Goal: Task Accomplishment & Management: Use online tool/utility

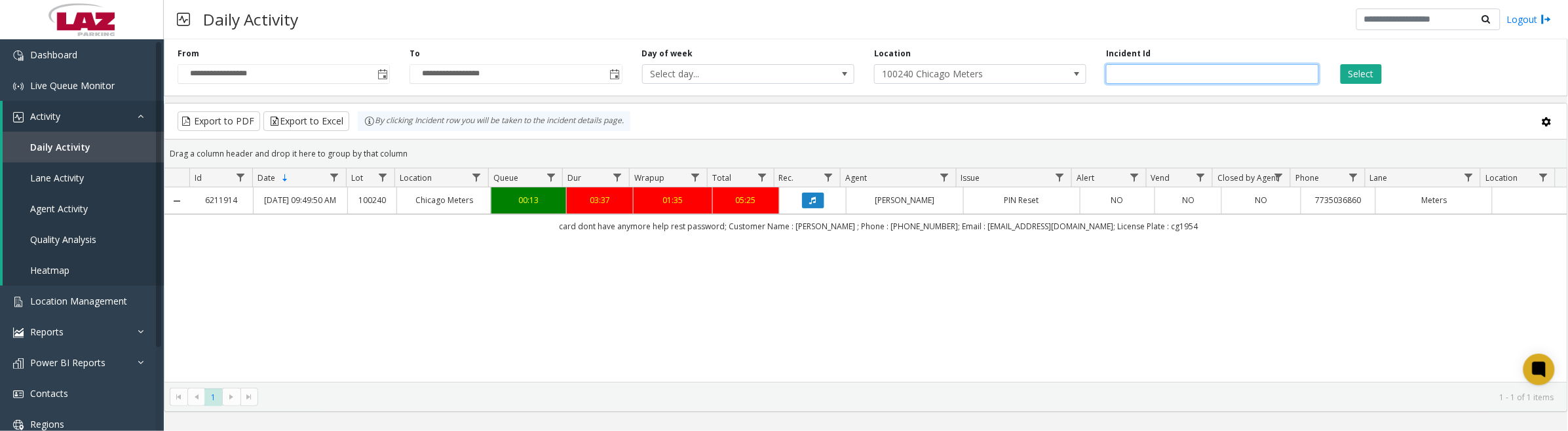
drag, startPoint x: 1216, startPoint y: 72, endPoint x: 1052, endPoint y: 70, distance: 164.0
click at [1052, 70] on div "**********" at bounding box center [865, 65] width 1404 height 62
click at [1052, 70] on span "100240 Chicago Meters" at bounding box center [980, 74] width 212 height 20
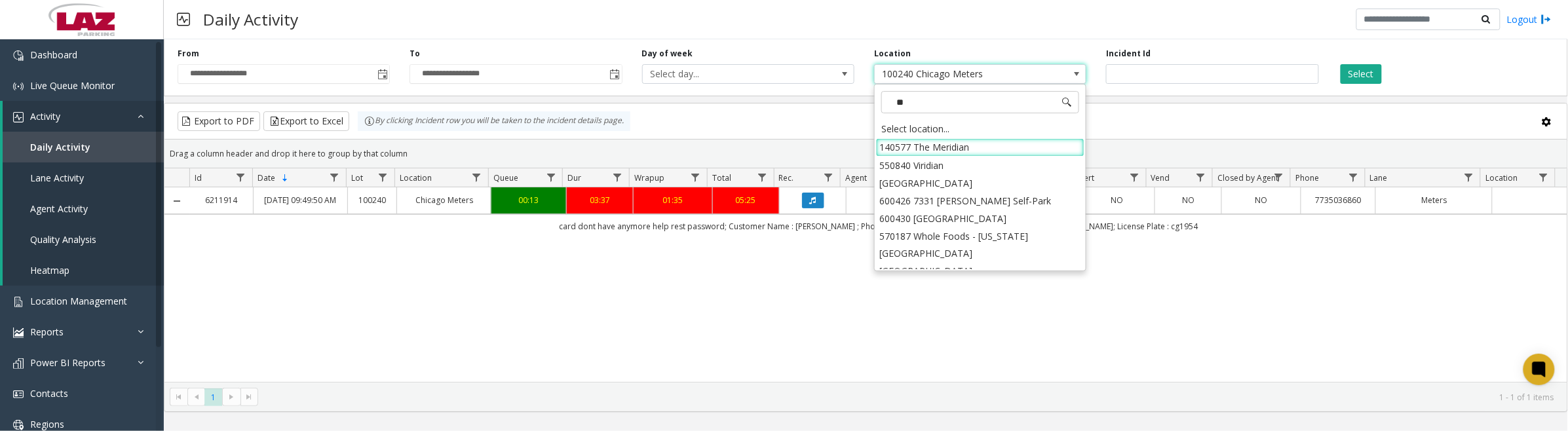
type input "*"
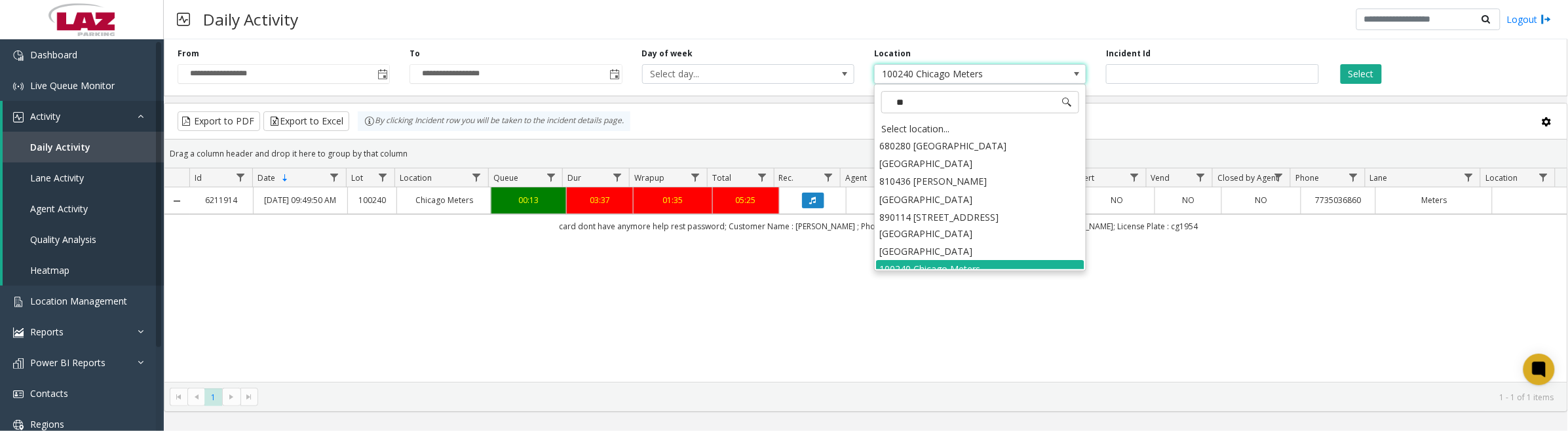
type input "*"
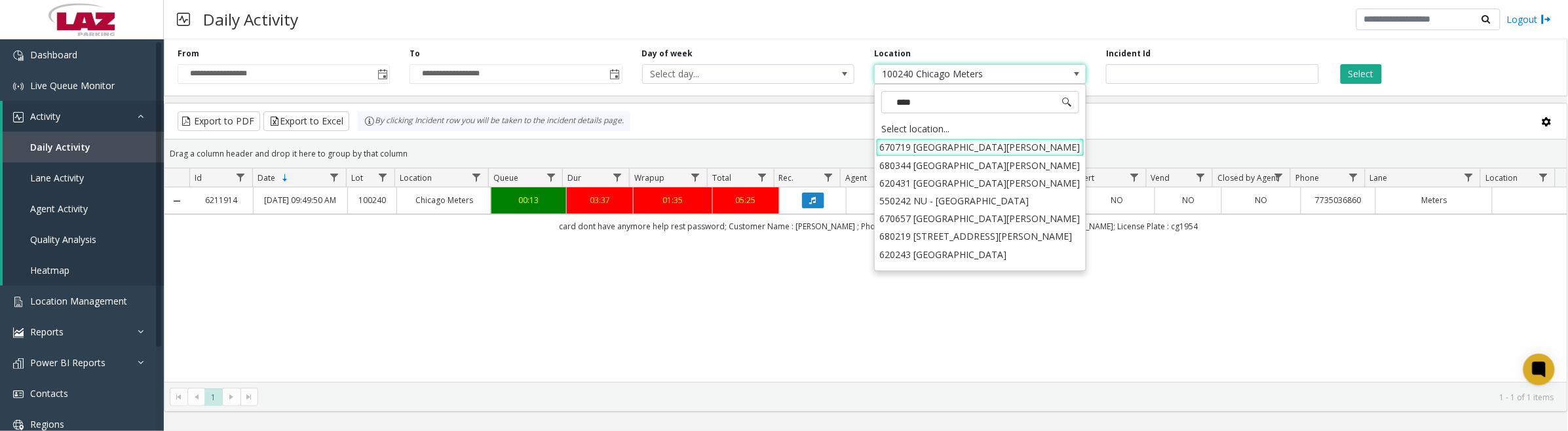
type input "*****"
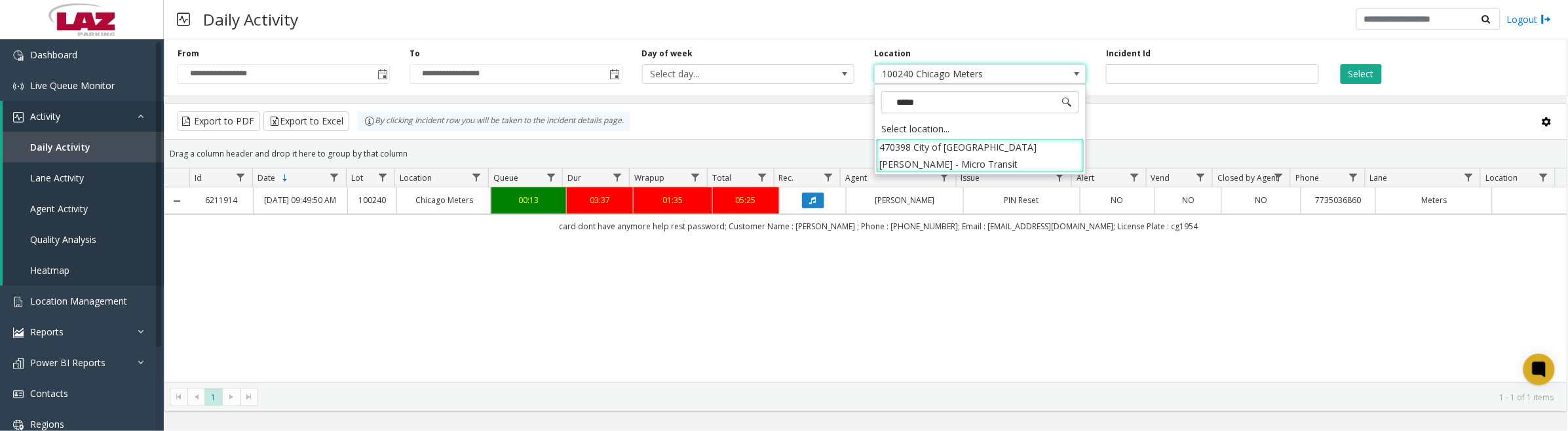
click at [894, 143] on li "470398 City of [GEOGRAPHIC_DATA][PERSON_NAME] - Micro Transit" at bounding box center [980, 155] width 209 height 34
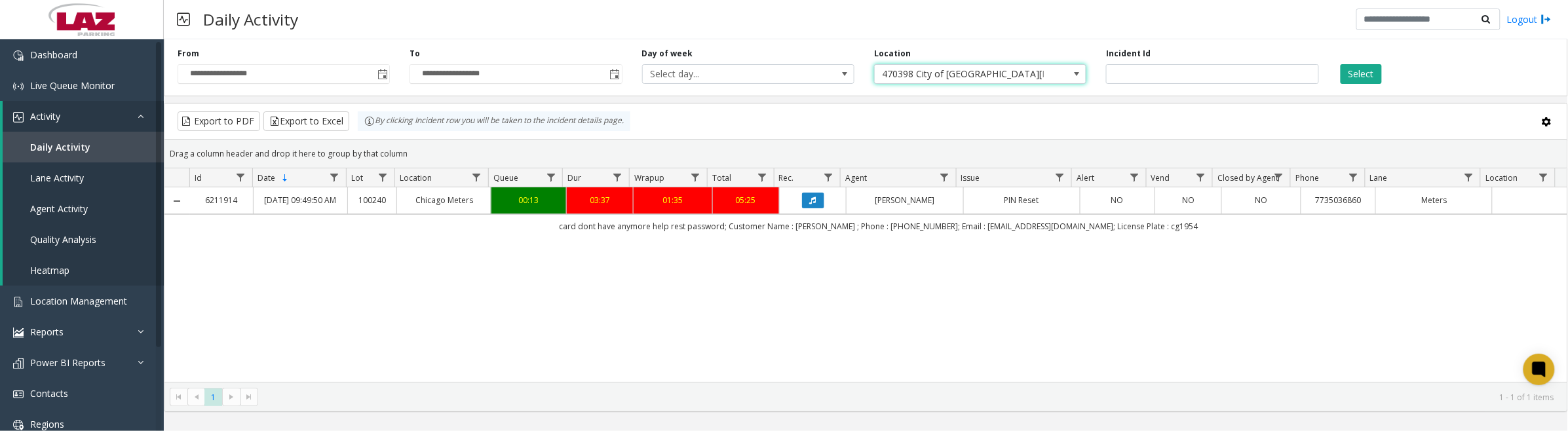
click at [1369, 73] on button "Select" at bounding box center [1361, 74] width 41 height 20
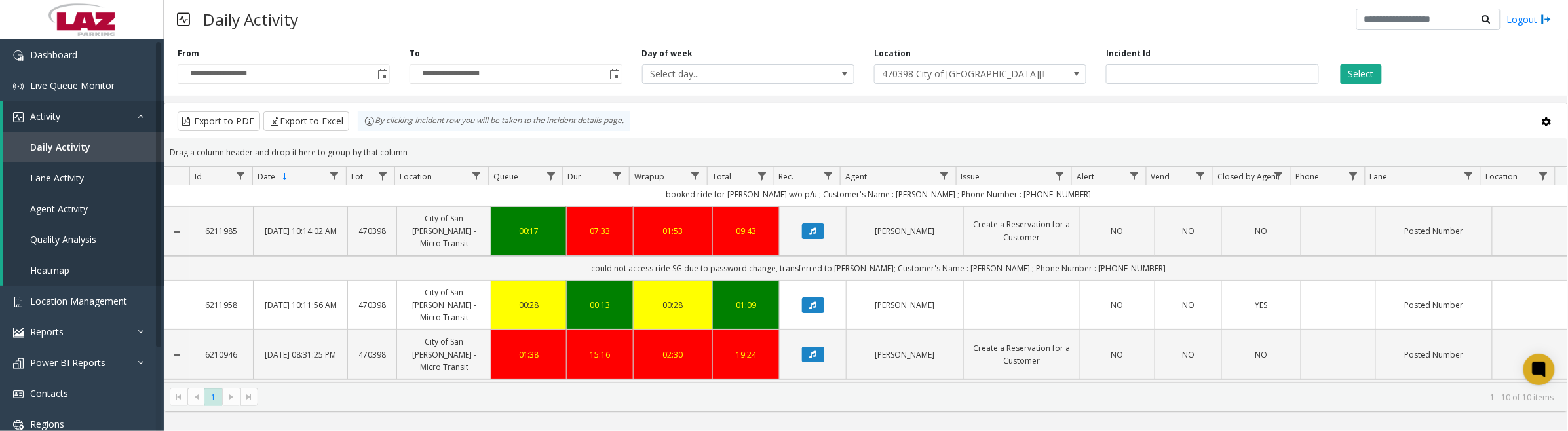
scroll to position [82, 0]
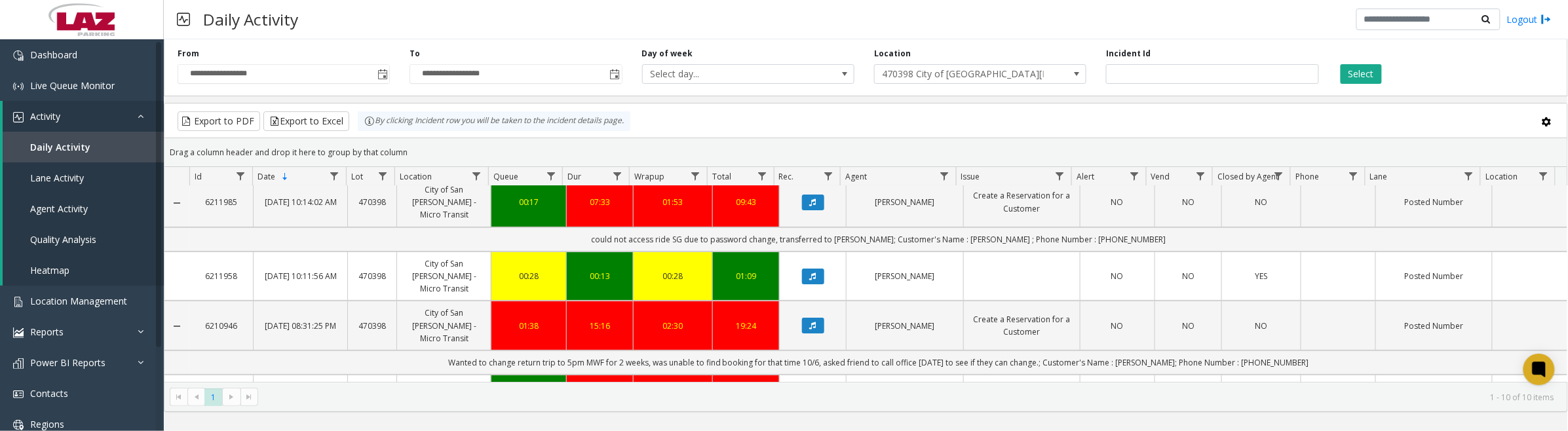
click at [810, 321] on icon "Data table" at bounding box center [813, 325] width 6 height 8
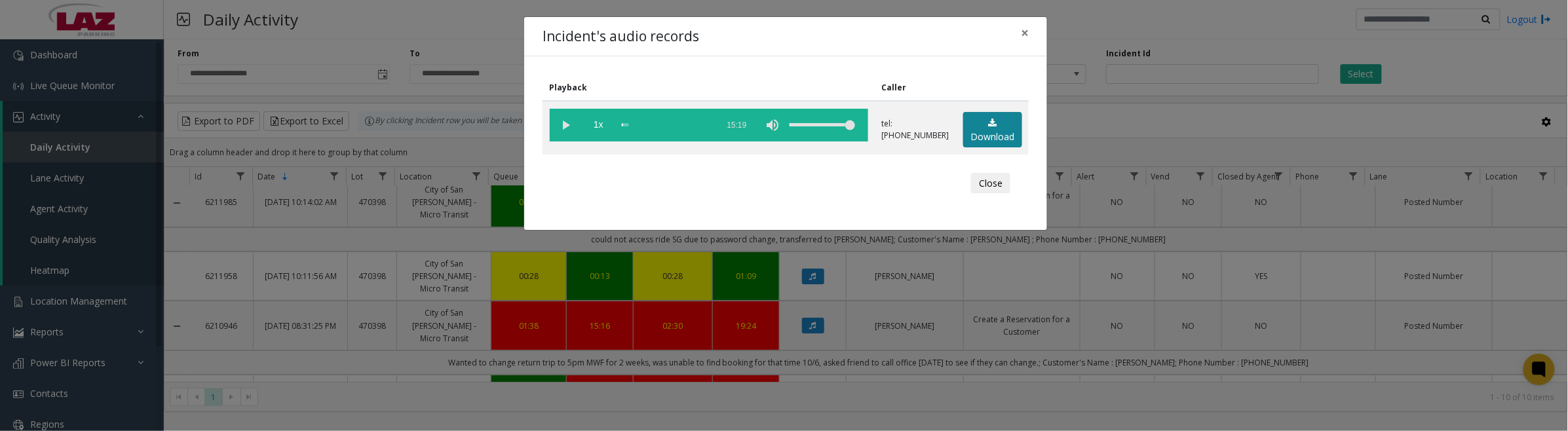
click at [984, 123] on link "Download" at bounding box center [992, 129] width 59 height 36
click at [559, 125] on vg-play-pause at bounding box center [566, 125] width 33 height 33
drag, startPoint x: 977, startPoint y: 309, endPoint x: 994, endPoint y: 311, distance: 17.1
click at [977, 311] on div "Incident's audio records × Playback Caller 1x 15:19 tel:47039890016263847352 Do…" at bounding box center [784, 216] width 1568 height 431
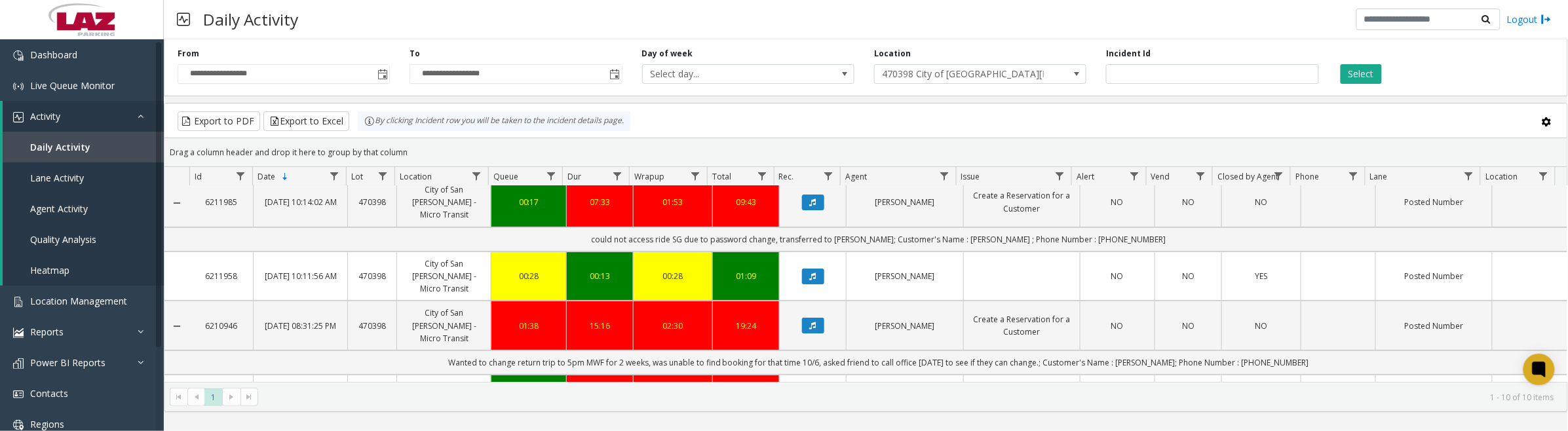
click at [810, 321] on icon "Data table" at bounding box center [813, 325] width 6 height 8
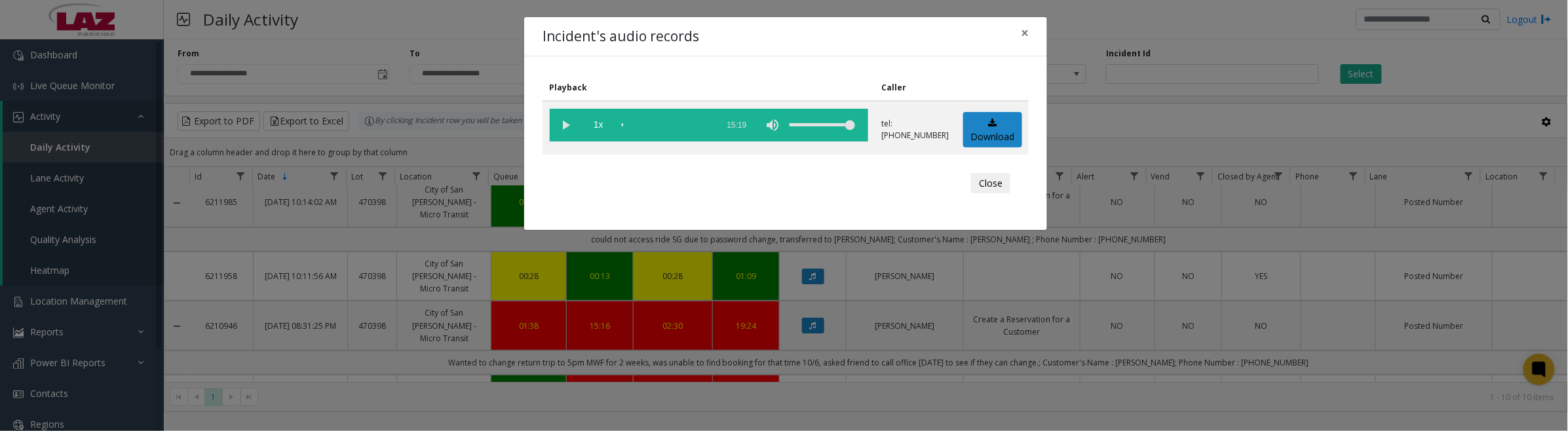
click at [567, 129] on vg-play-pause at bounding box center [566, 125] width 33 height 33
click at [598, 126] on span "1x" at bounding box center [599, 125] width 33 height 33
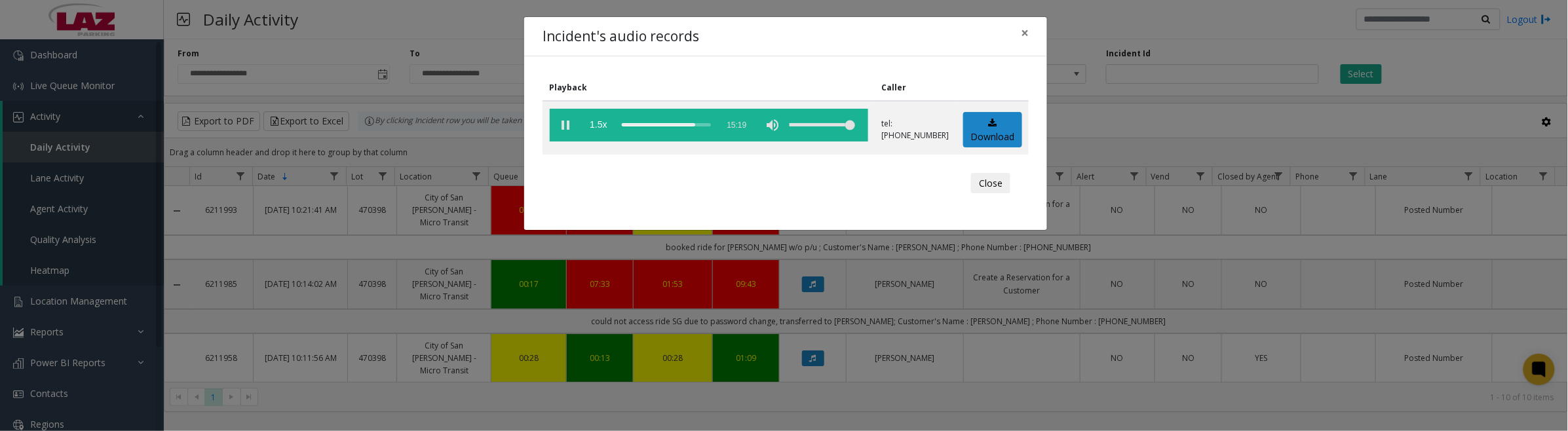
scroll to position [82, 0]
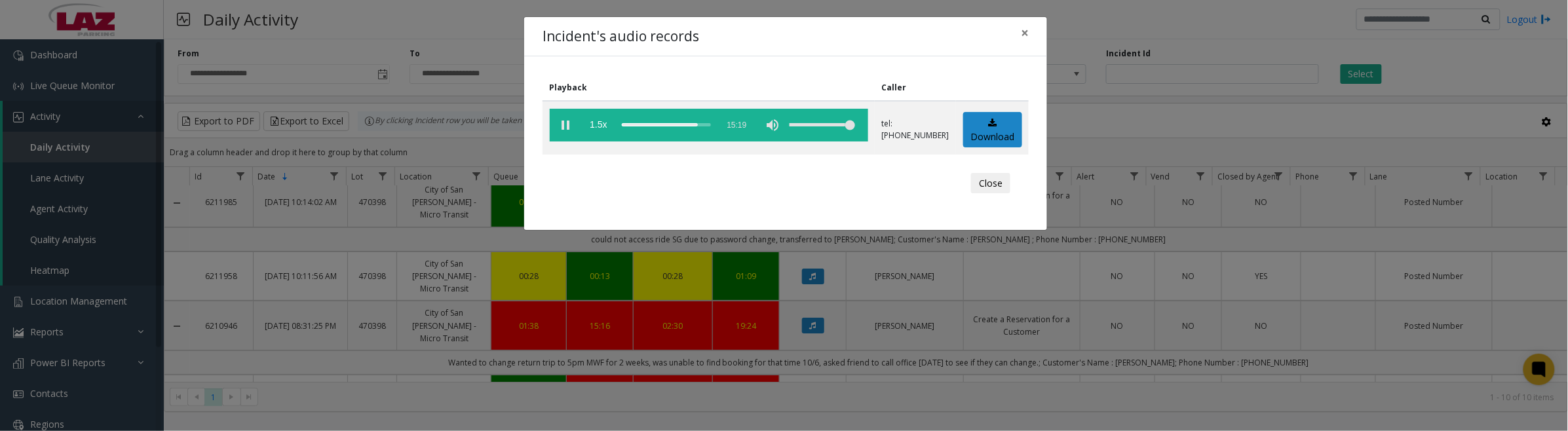
click at [987, 178] on button "Close" at bounding box center [990, 183] width 39 height 21
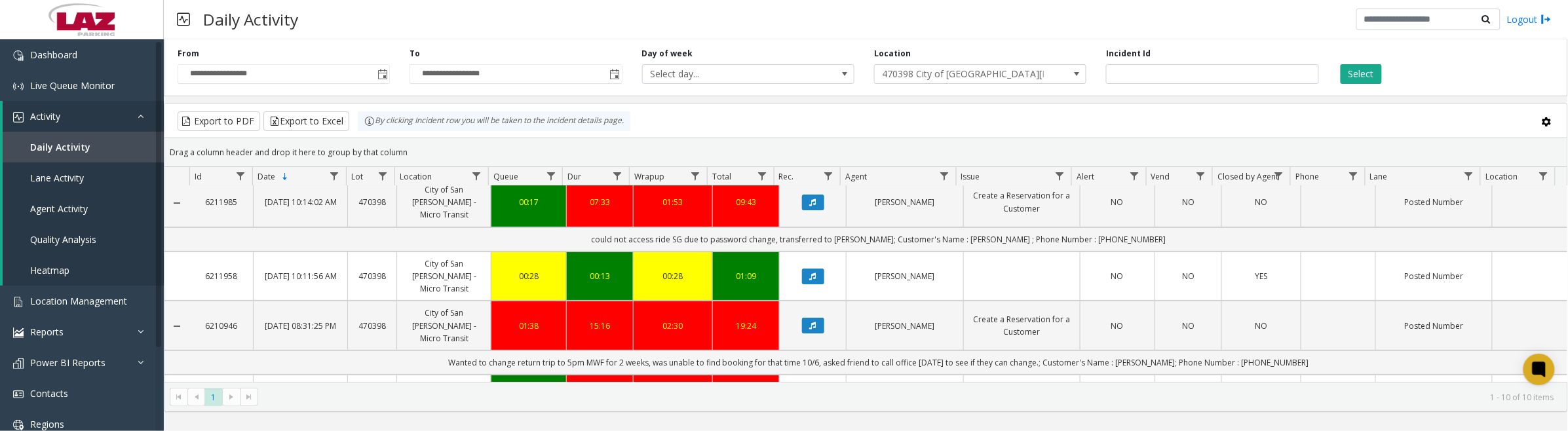
click at [810, 391] on button "Data table" at bounding box center [813, 399] width 22 height 16
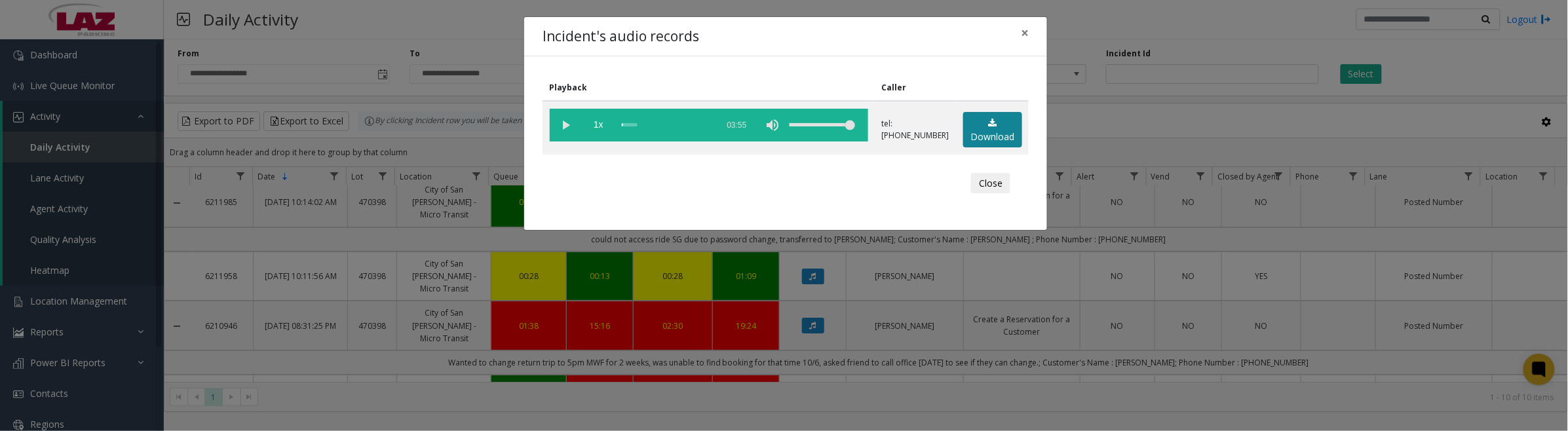
click at [982, 121] on link "Download" at bounding box center [992, 129] width 59 height 36
click at [565, 125] on vg-play-pause at bounding box center [566, 125] width 33 height 33
click at [599, 127] on span "1x" at bounding box center [599, 125] width 33 height 33
click at [993, 182] on button "Close" at bounding box center [990, 183] width 39 height 21
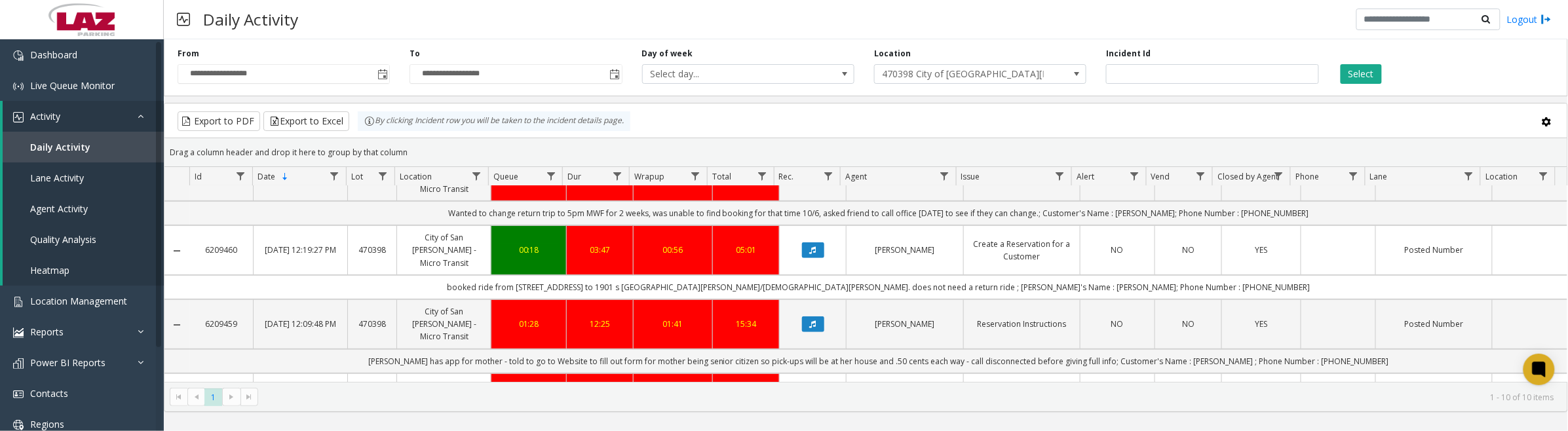
scroll to position [245, 0]
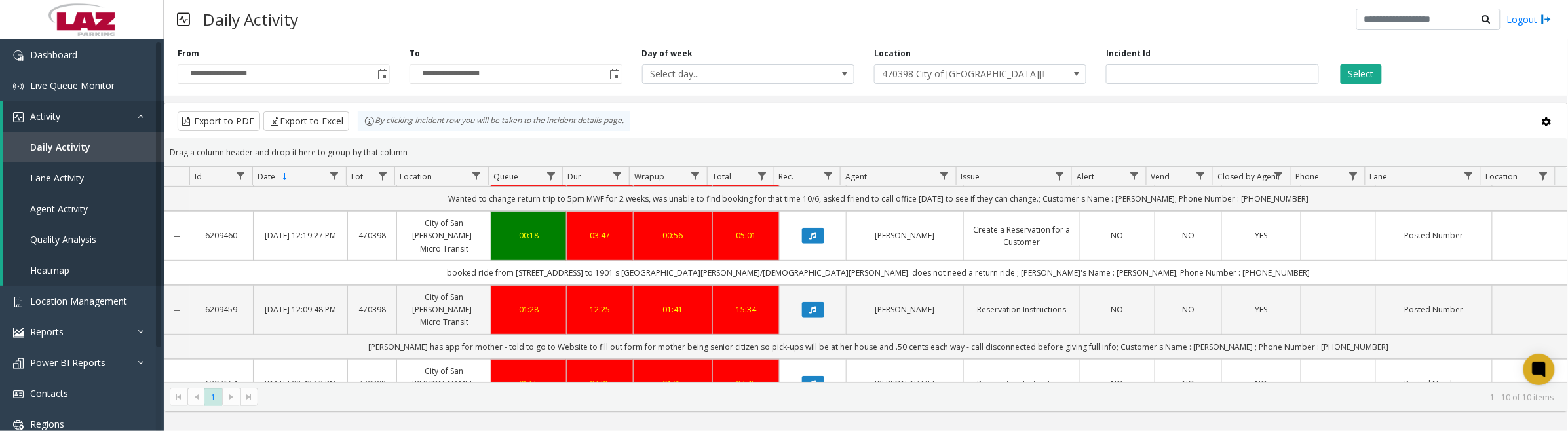
click at [811, 376] on button "Data table" at bounding box center [813, 383] width 22 height 16
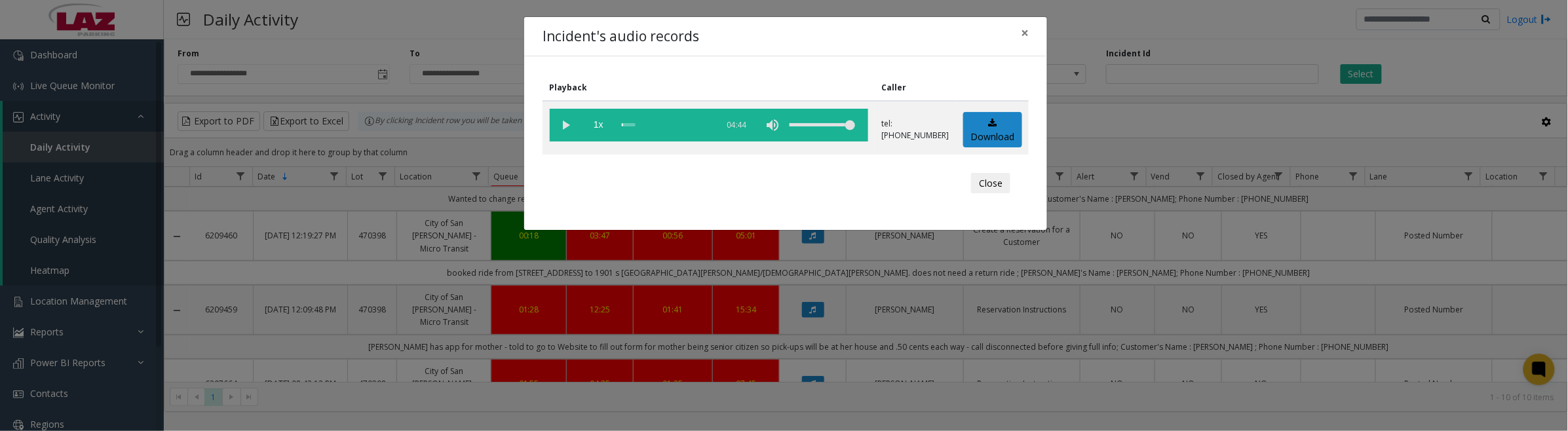
click at [561, 125] on vg-play-pause at bounding box center [566, 125] width 33 height 33
click at [987, 177] on button "Close" at bounding box center [990, 183] width 39 height 21
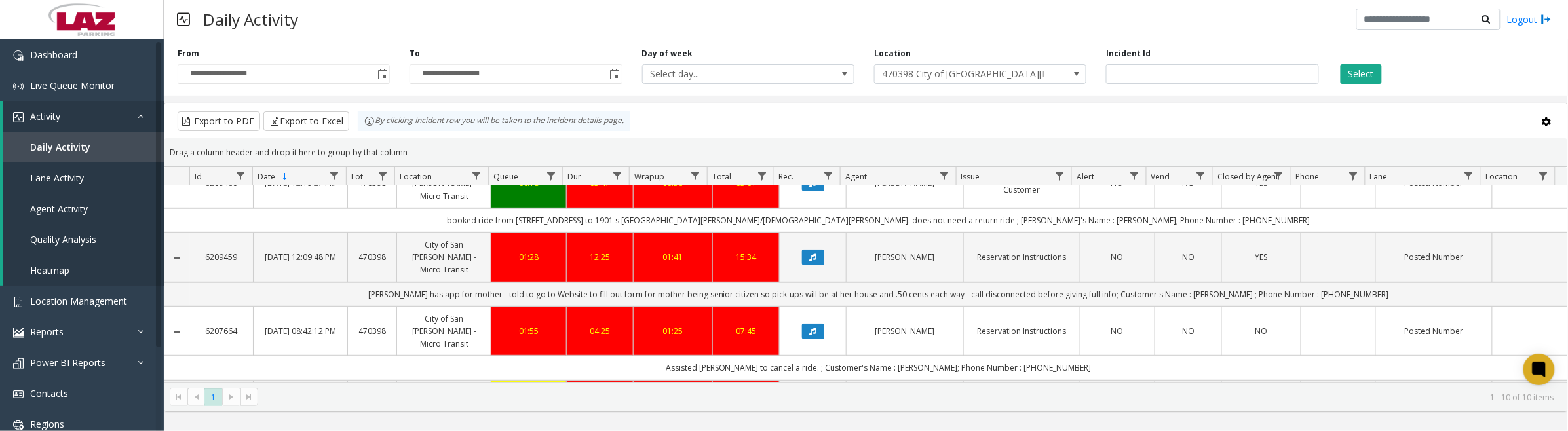
scroll to position [327, 0]
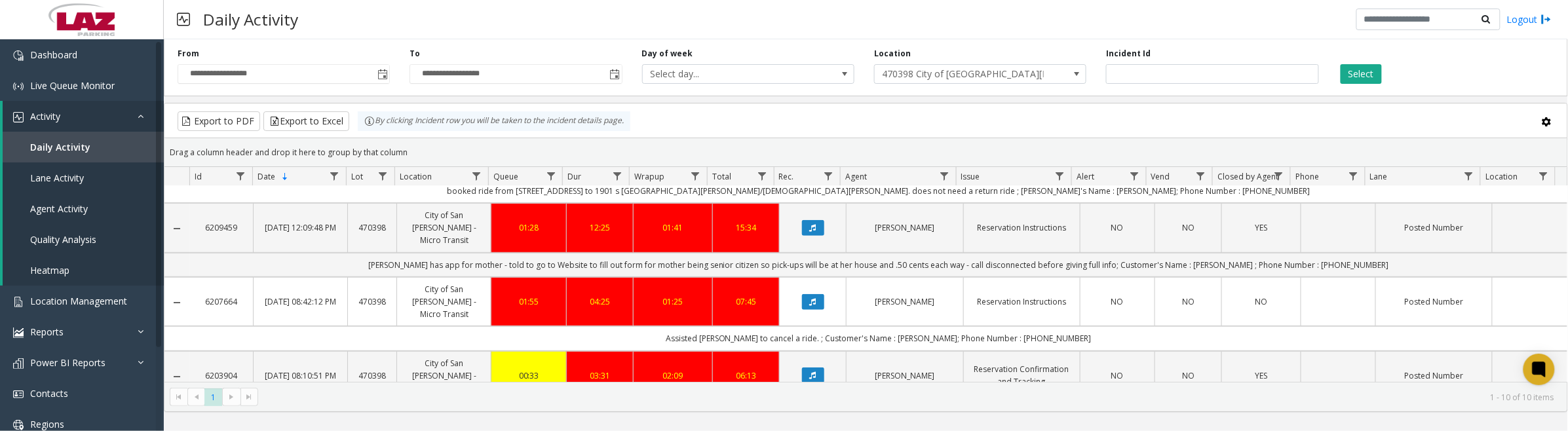
click at [810, 371] on icon "Data table" at bounding box center [813, 375] width 6 height 8
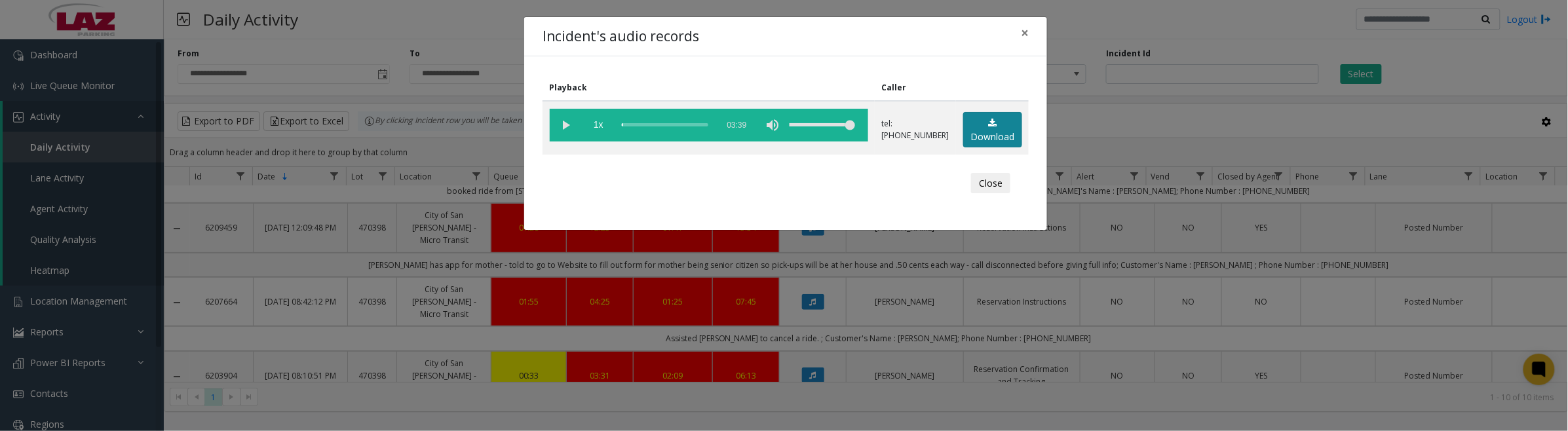
click at [990, 123] on icon at bounding box center [992, 123] width 9 height 9
click at [561, 127] on vg-play-pause at bounding box center [566, 125] width 33 height 33
click at [1001, 184] on button "Close" at bounding box center [990, 183] width 39 height 21
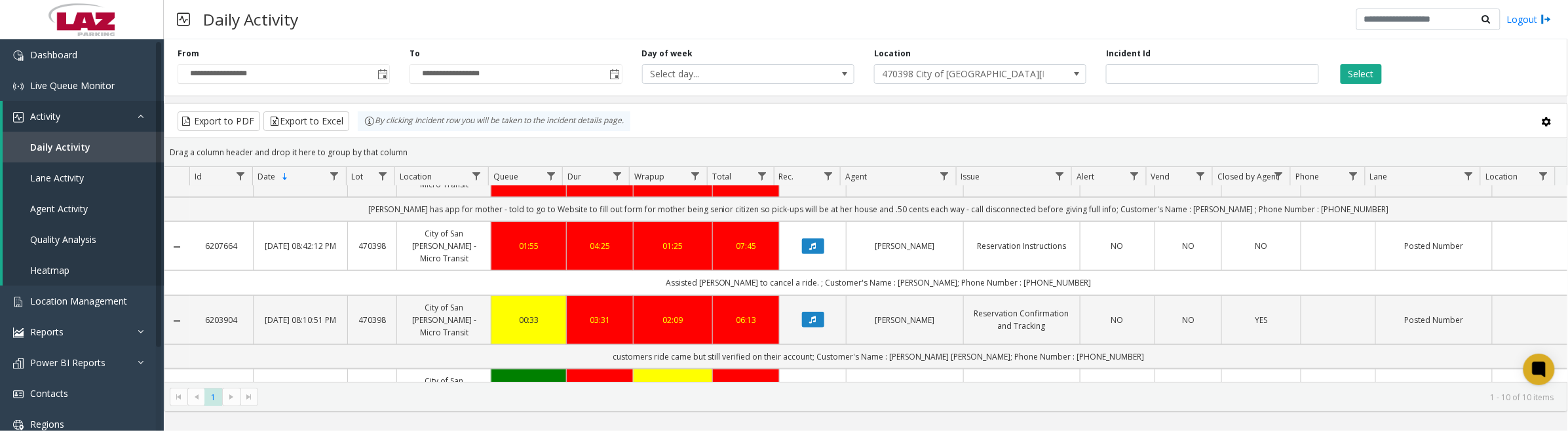
scroll to position [398, 0]
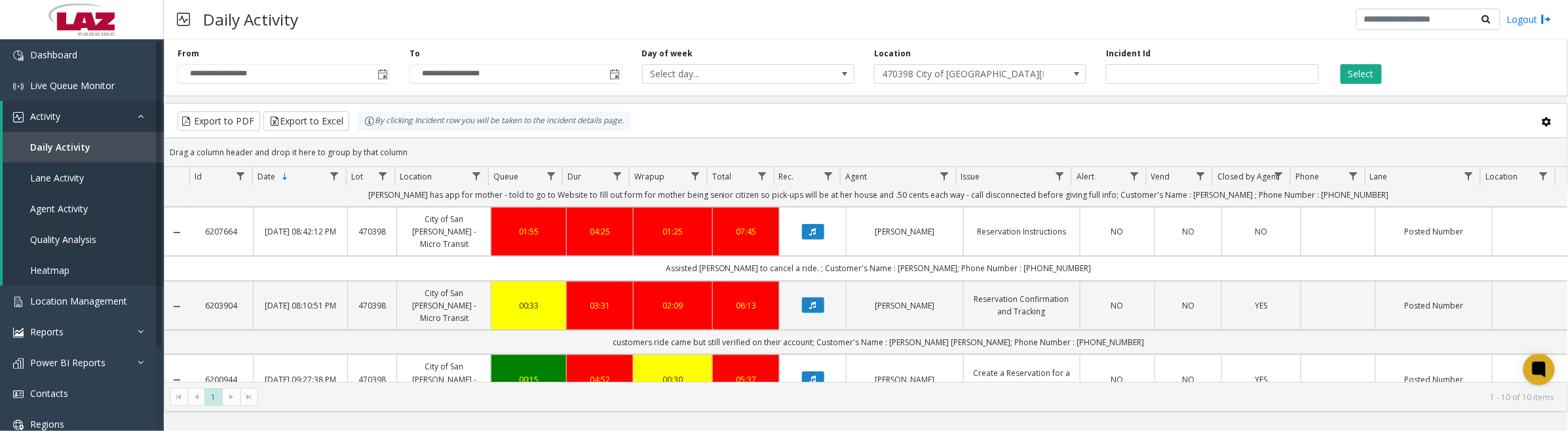
click at [810, 375] on icon "Data table" at bounding box center [813, 378] width 6 height 8
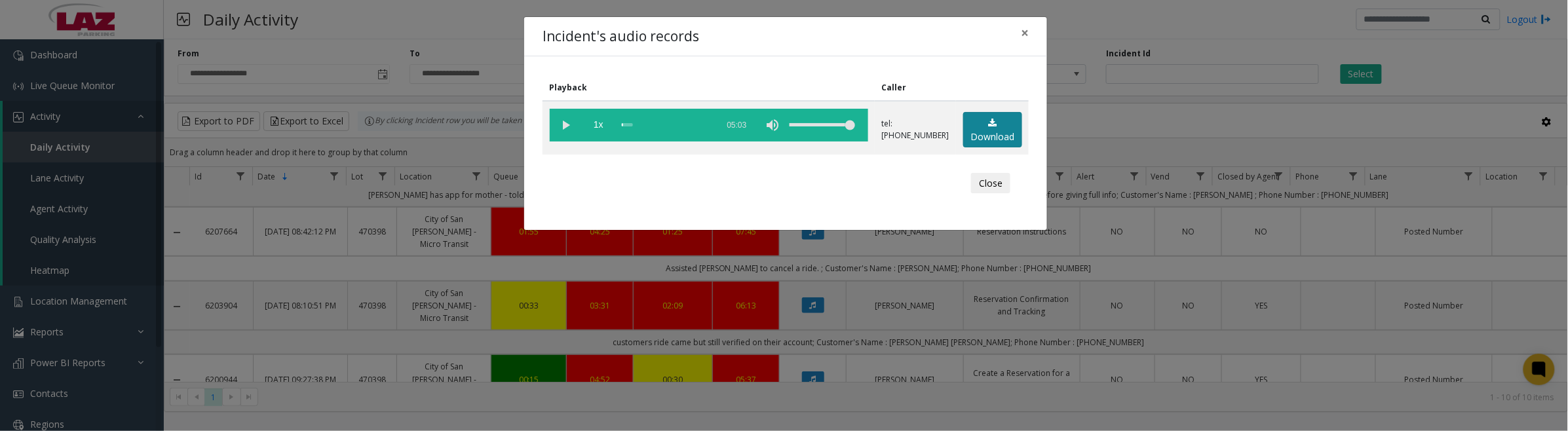
click at [1006, 126] on link "Download" at bounding box center [992, 129] width 59 height 36
click at [568, 127] on vg-play-pause at bounding box center [566, 125] width 33 height 33
click at [564, 126] on vg-play-pause at bounding box center [566, 125] width 33 height 33
click at [564, 123] on vg-play-pause at bounding box center [566, 125] width 33 height 33
click at [564, 122] on vg-play-pause at bounding box center [566, 125] width 33 height 33
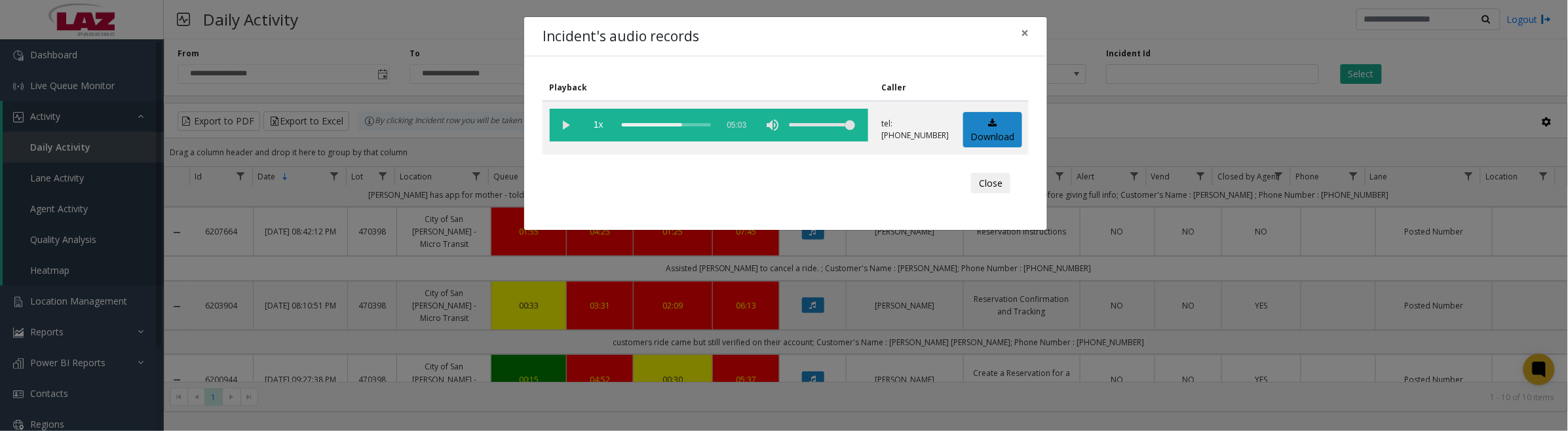
click at [996, 184] on button "Close" at bounding box center [990, 183] width 39 height 21
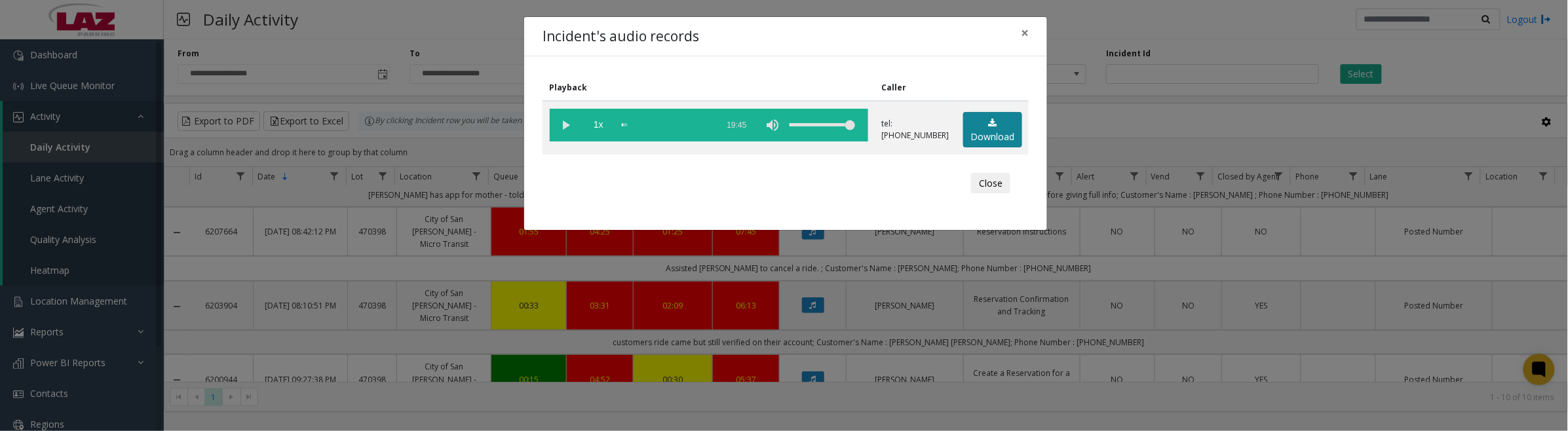
click at [1001, 122] on link "Download" at bounding box center [992, 129] width 59 height 36
drag, startPoint x: 996, startPoint y: 181, endPoint x: 1003, endPoint y: 190, distance: 11.4
click at [997, 182] on button "Close" at bounding box center [990, 183] width 39 height 21
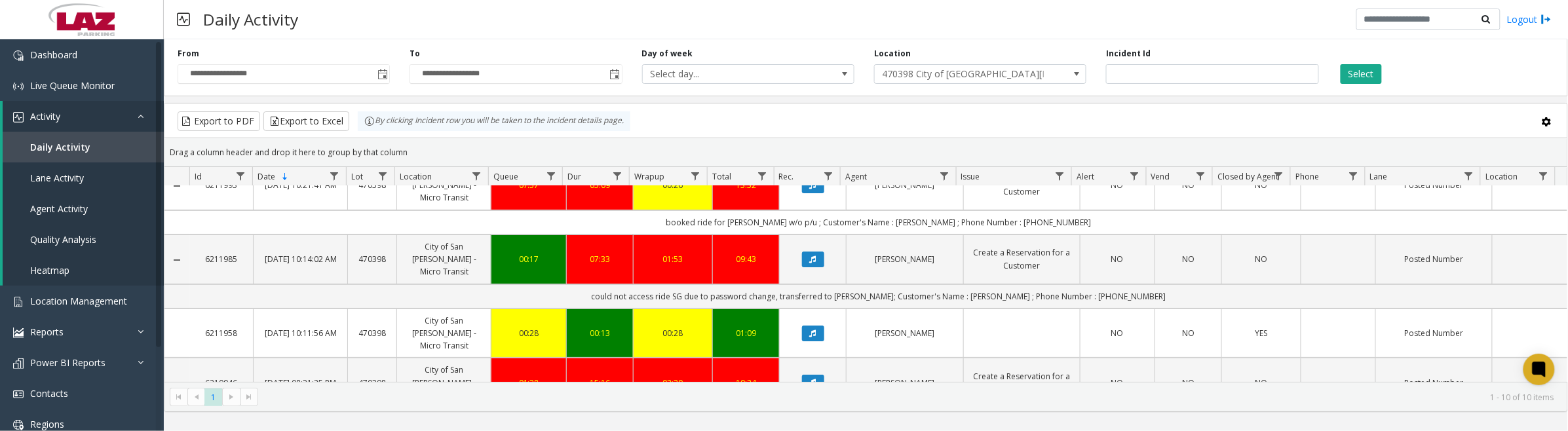
scroll to position [0, 0]
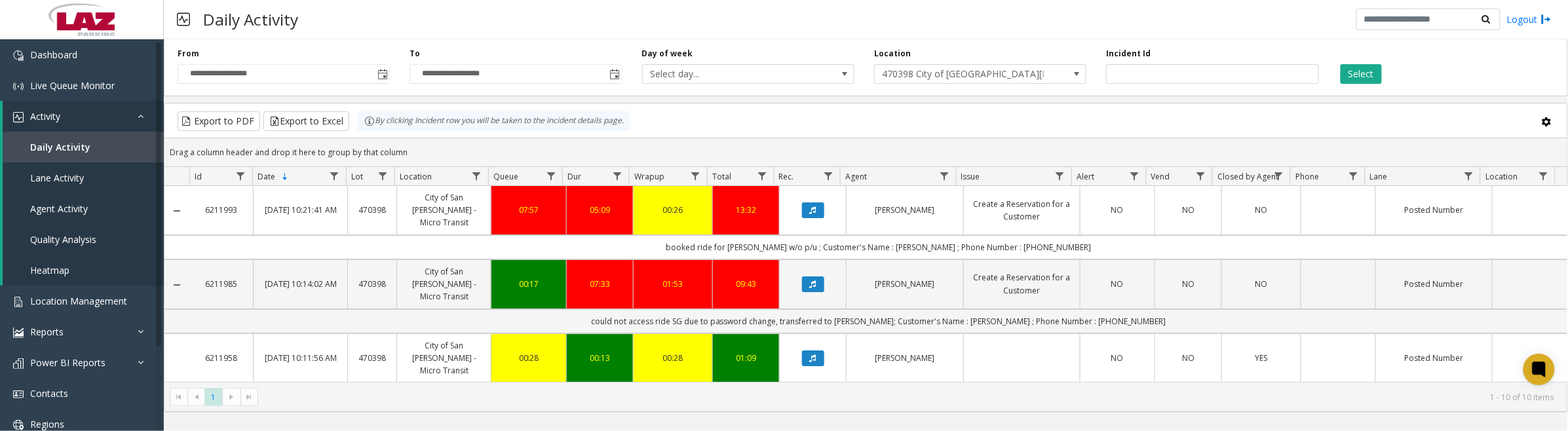
click at [810, 354] on icon "Data table" at bounding box center [813, 358] width 6 height 8
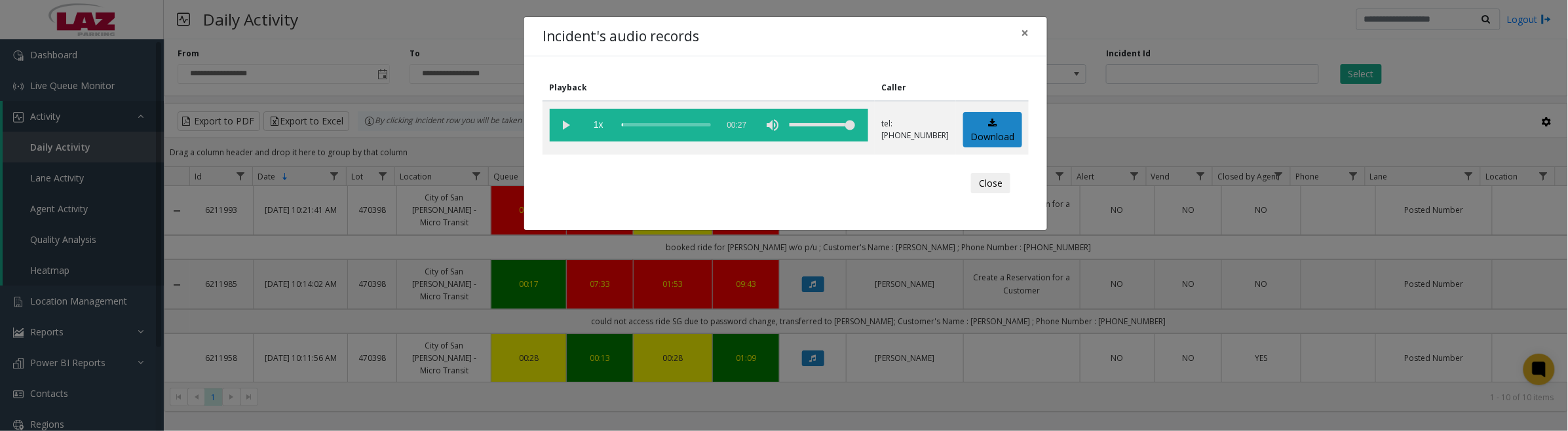
click at [977, 182] on button "Close" at bounding box center [990, 183] width 39 height 21
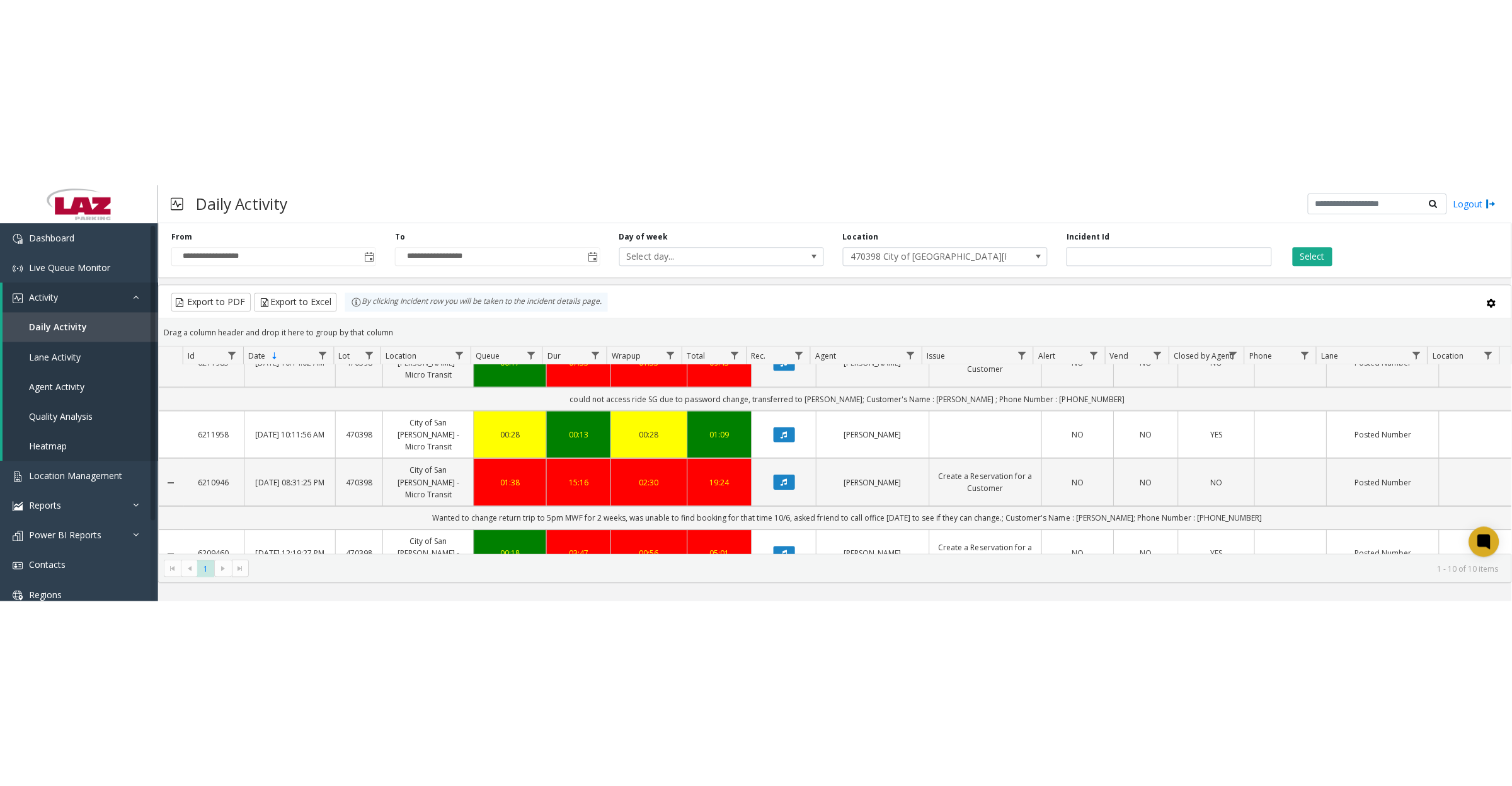
scroll to position [157, 0]
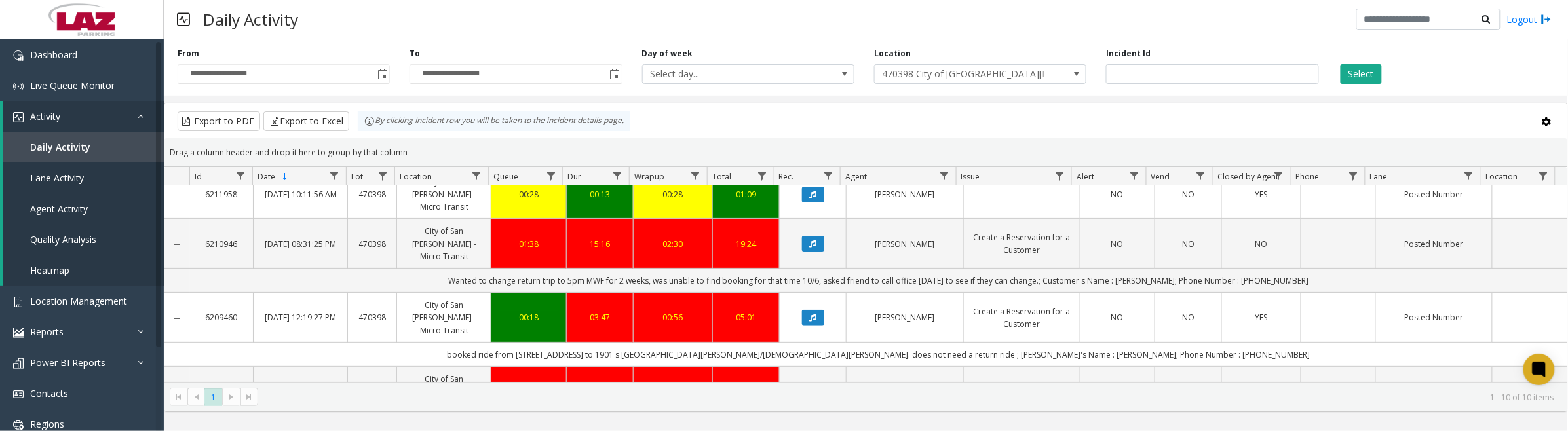
click at [810, 388] on icon "Data table" at bounding box center [813, 391] width 6 height 8
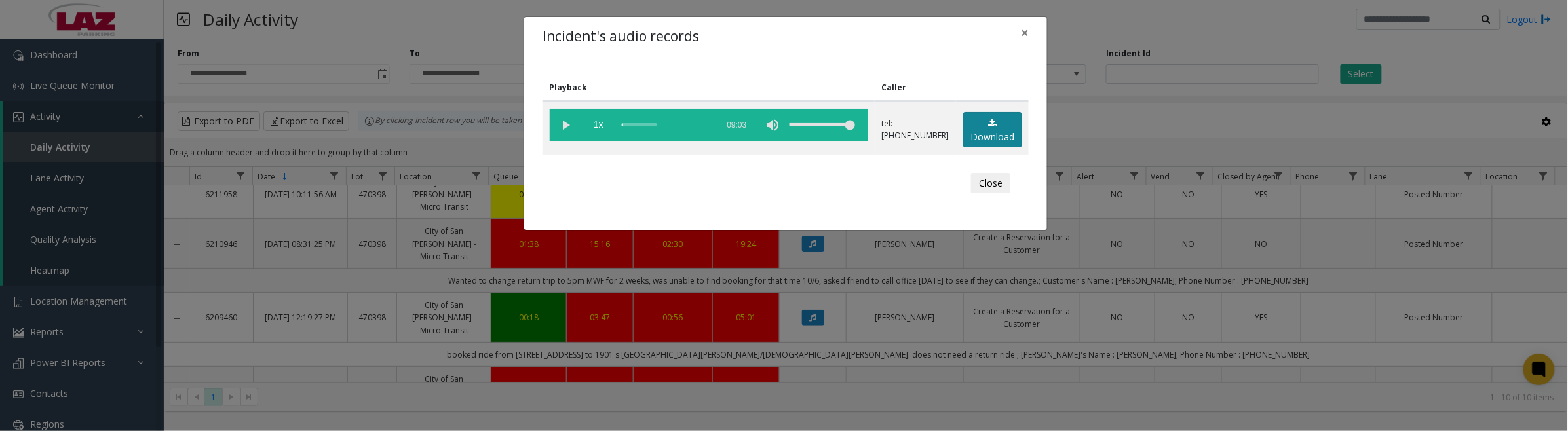
click at [994, 133] on link "Download" at bounding box center [992, 129] width 59 height 36
click at [986, 185] on button "Close" at bounding box center [990, 183] width 39 height 21
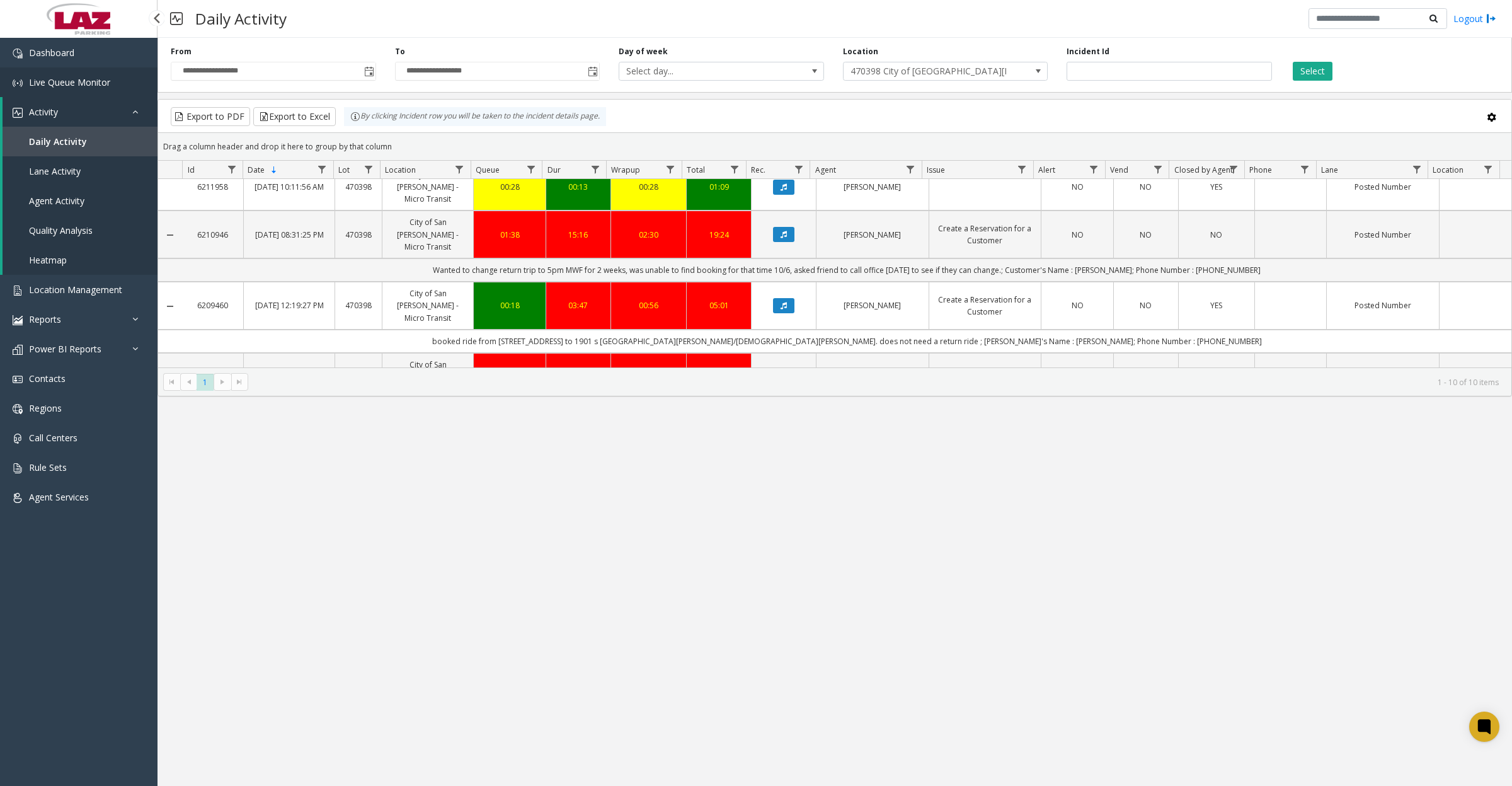
click at [57, 86] on span "Live Queue Monitor" at bounding box center [69, 81] width 81 height 12
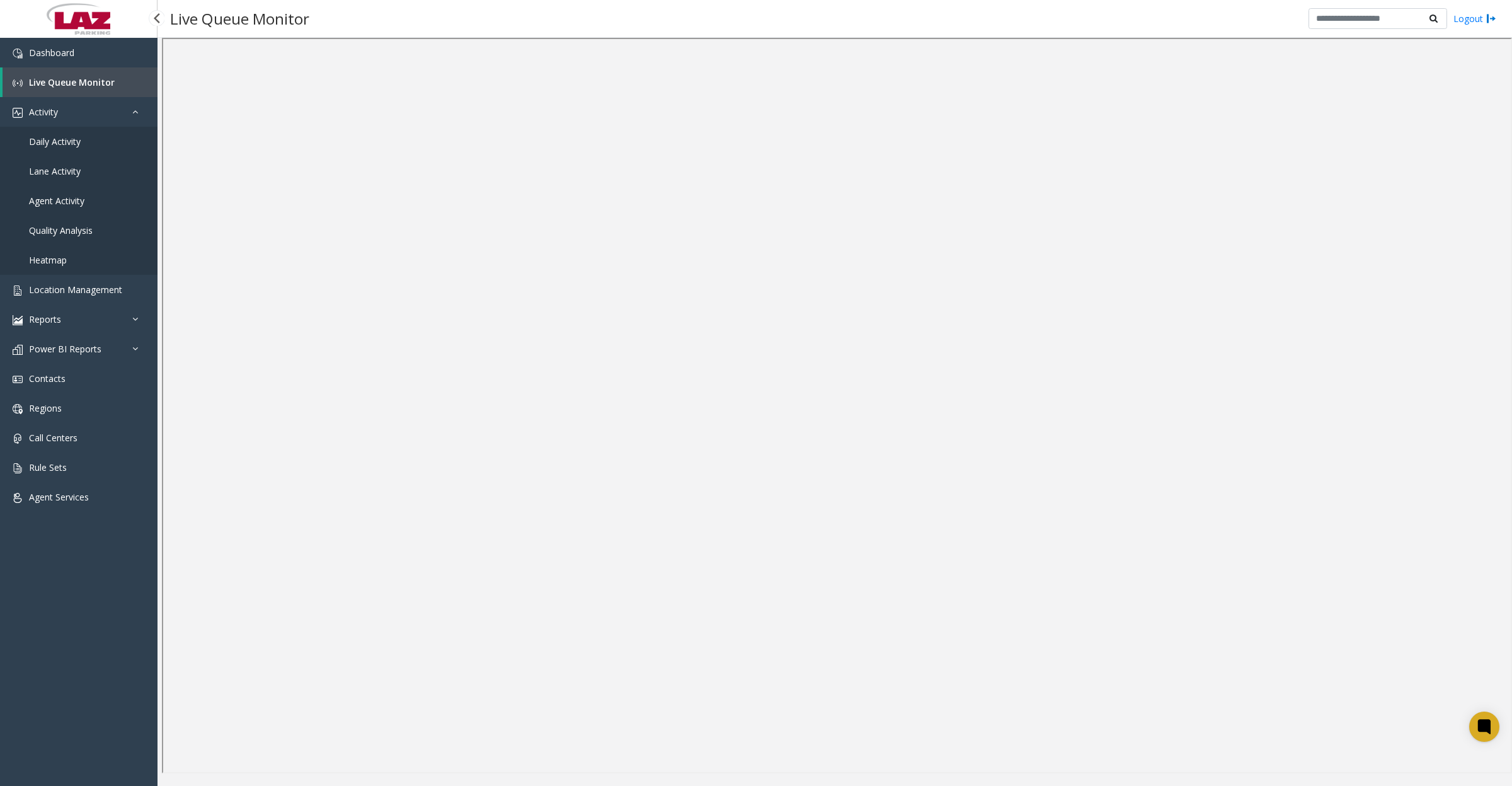
click at [88, 148] on link "Daily Activity" at bounding box center [79, 141] width 157 height 29
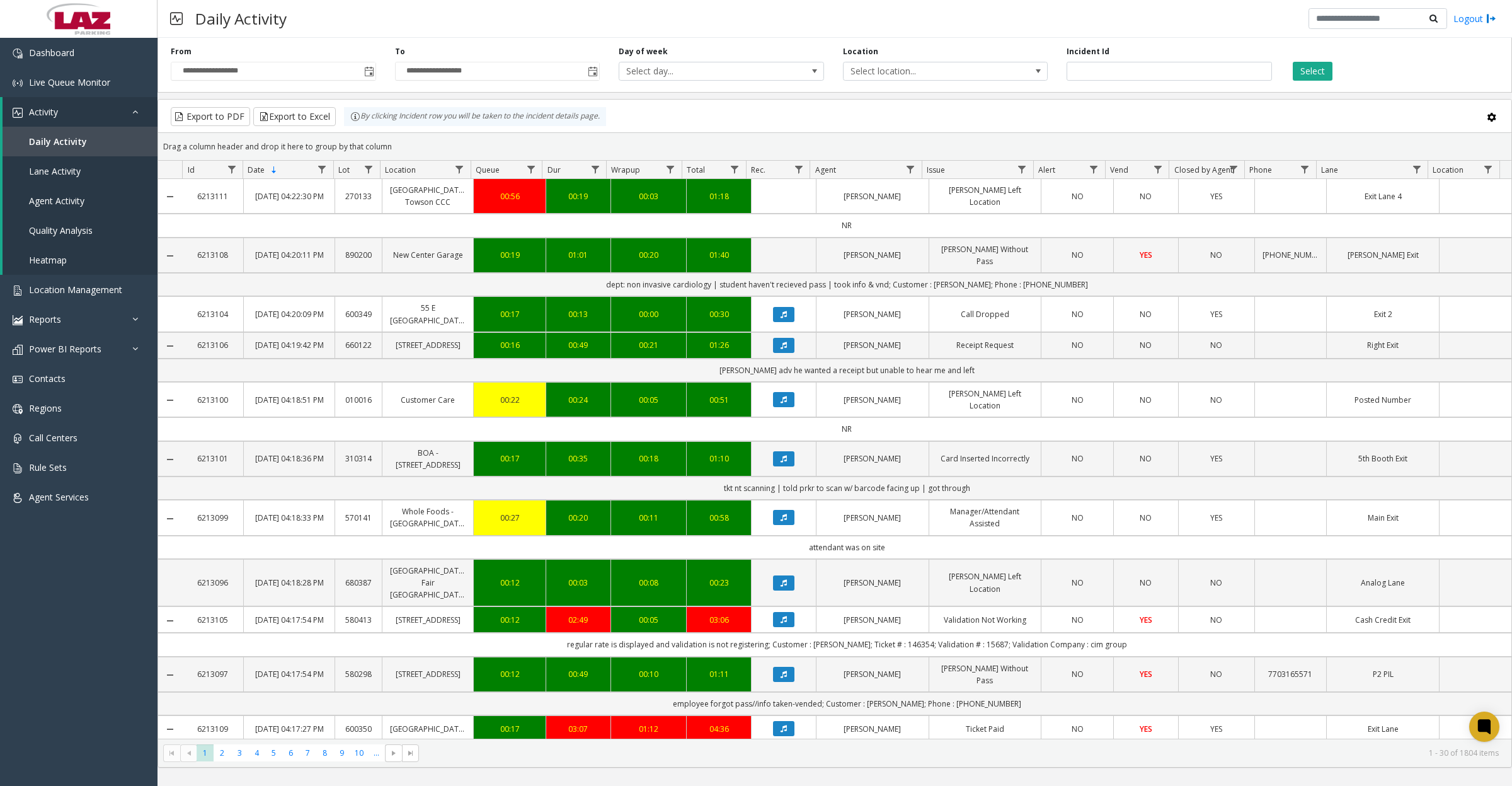
click at [367, 71] on span "Toggle popup" at bounding box center [369, 72] width 10 height 10
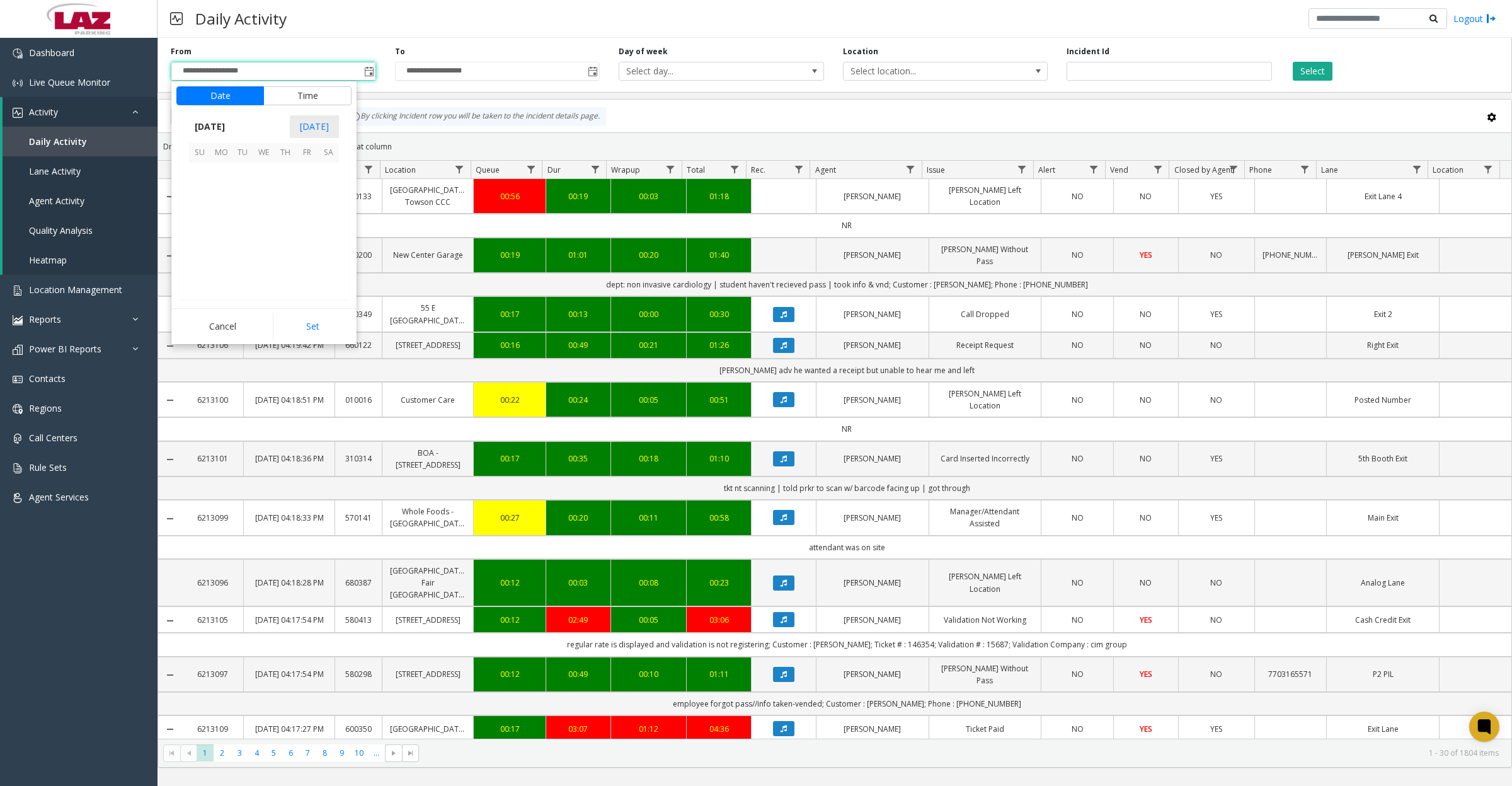
scroll to position [226237, 0]
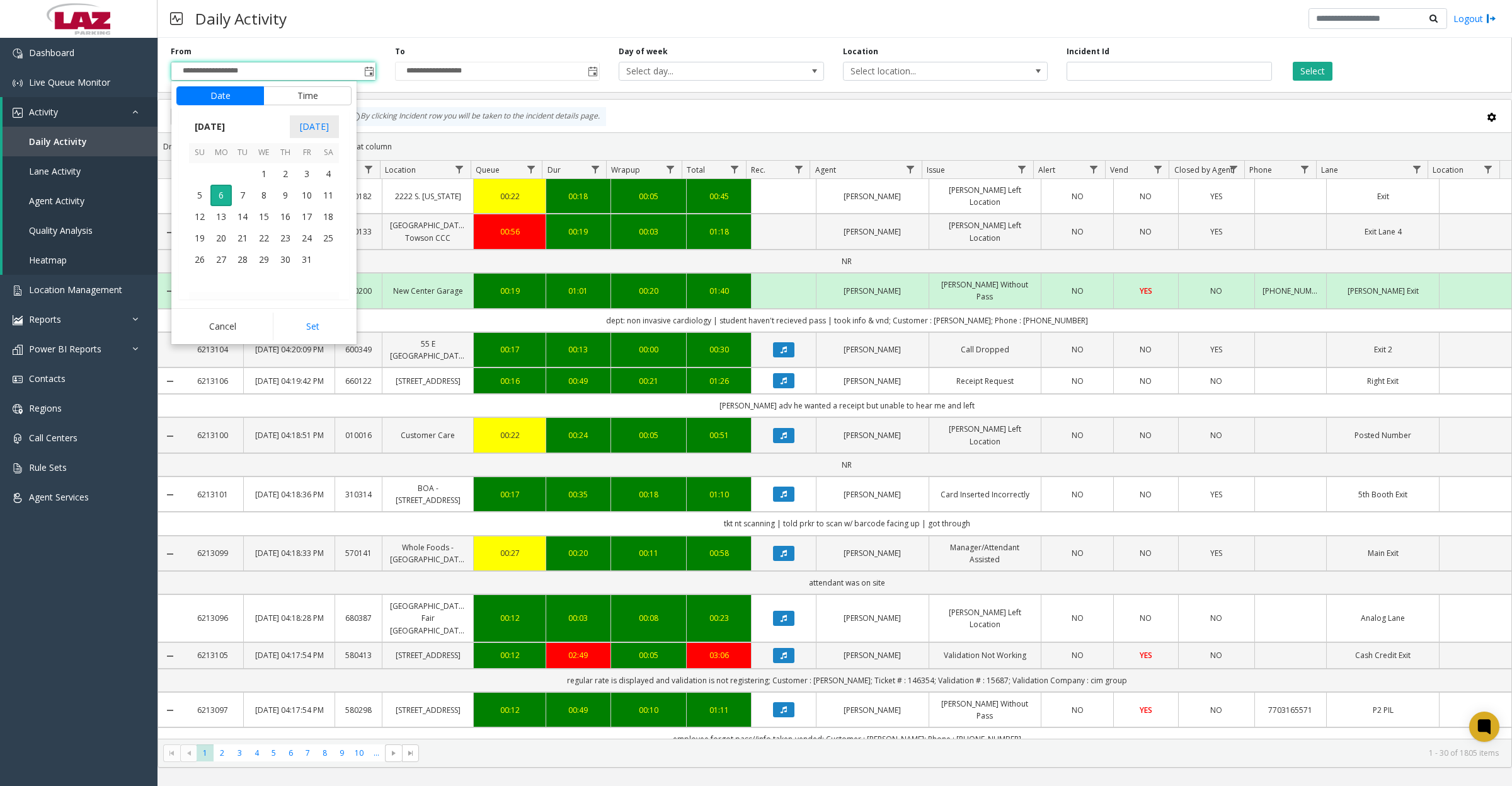
click at [305, 96] on button "Time" at bounding box center [307, 96] width 88 height 19
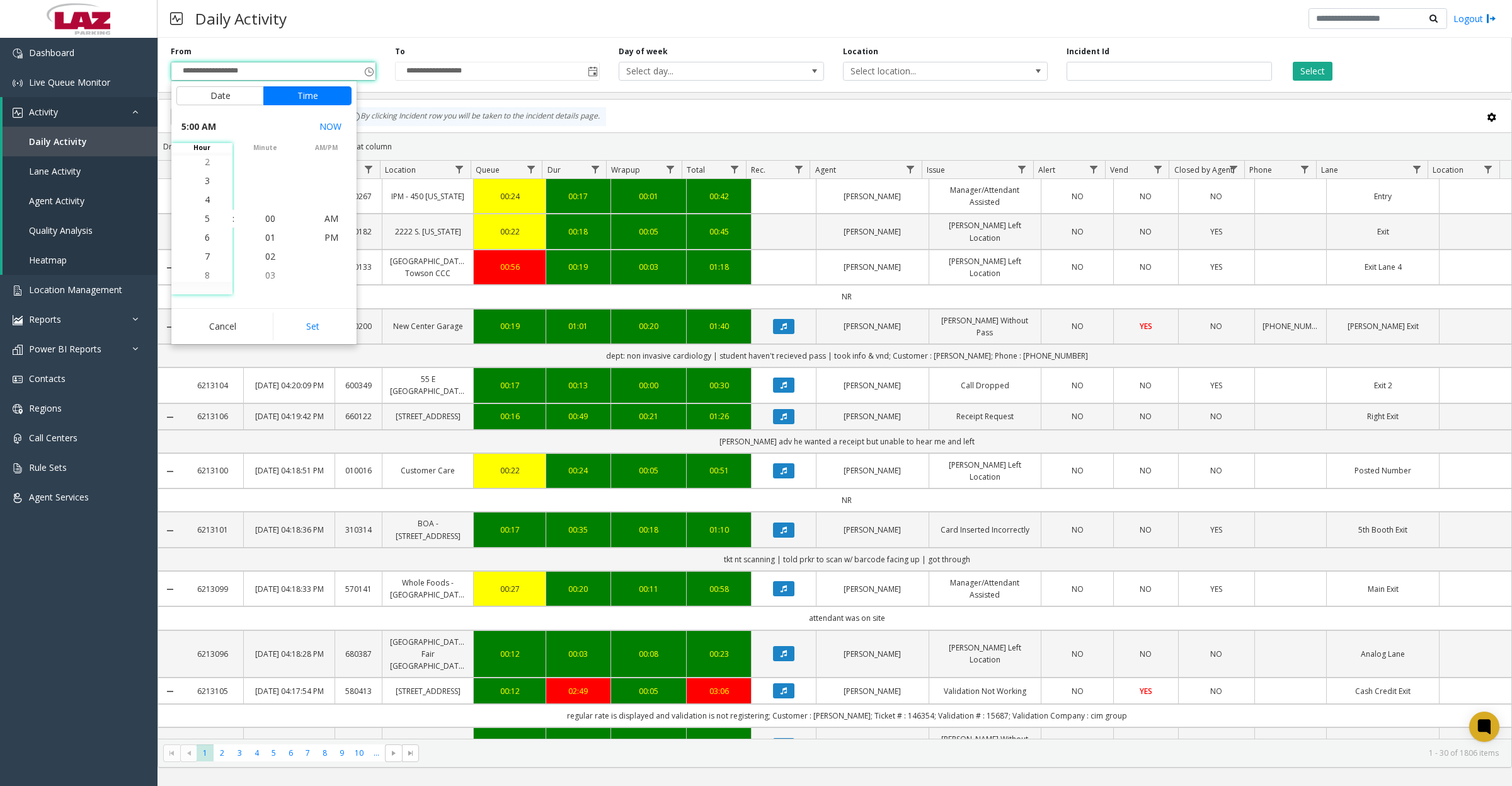
click at [205, 275] on li "8" at bounding box center [207, 275] width 44 height 19
click at [205, 218] on li "8" at bounding box center [207, 219] width 44 height 19
click at [332, 222] on span "AM" at bounding box center [331, 218] width 14 height 12
click at [310, 325] on button "Set" at bounding box center [313, 327] width 79 height 28
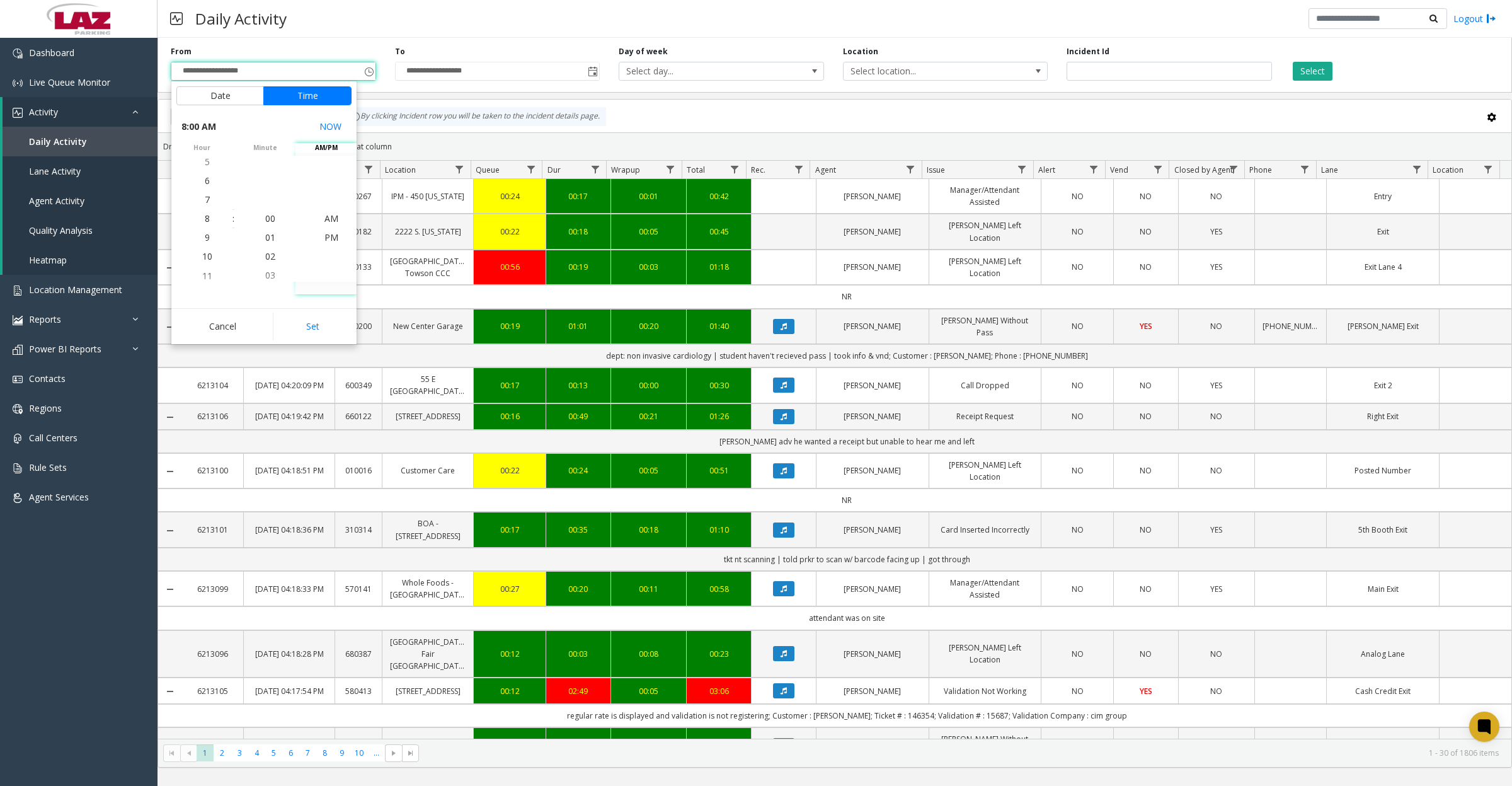
type input "**********"
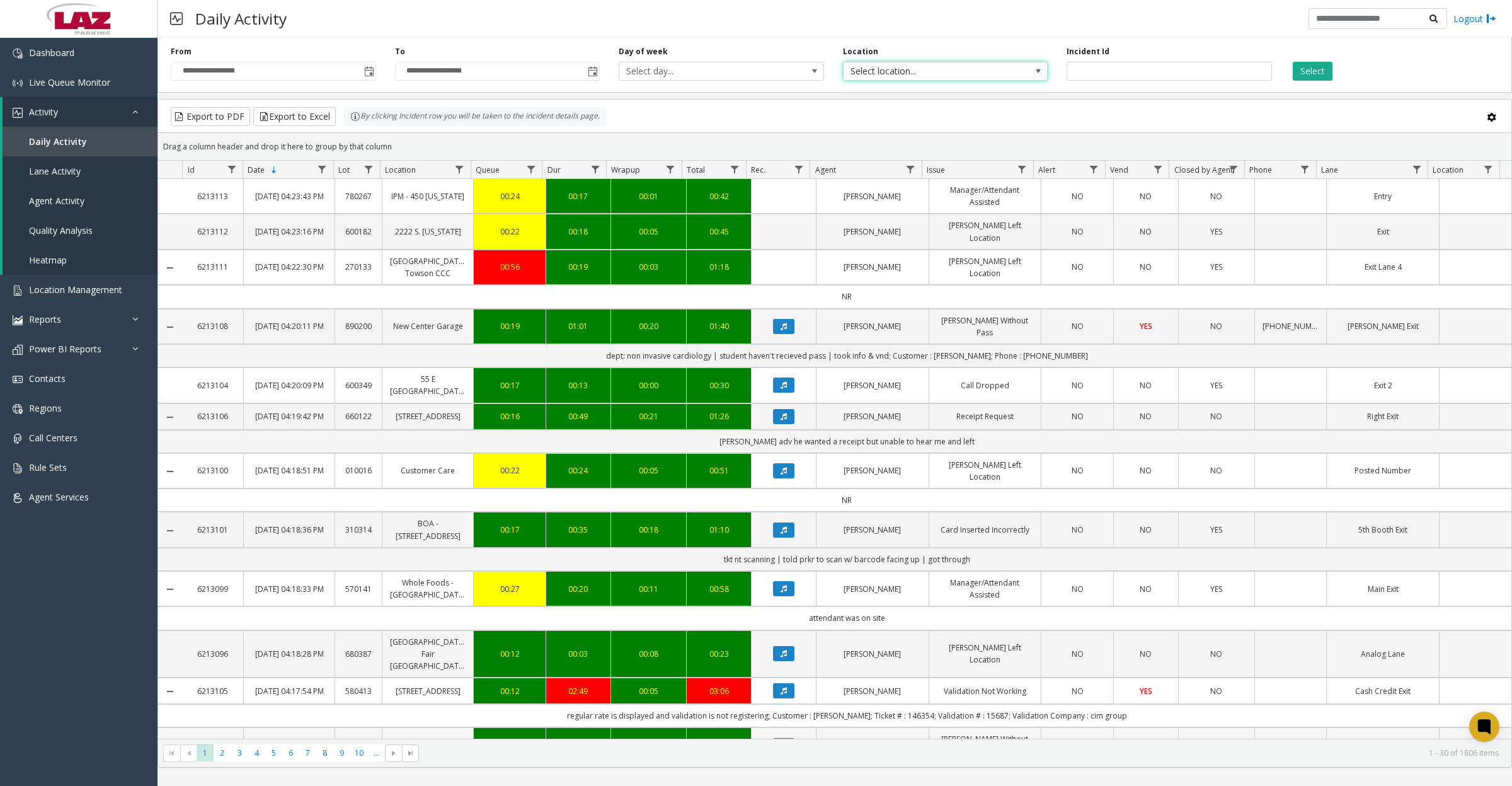
click at [918, 74] on span "Select location..." at bounding box center [925, 71] width 163 height 18
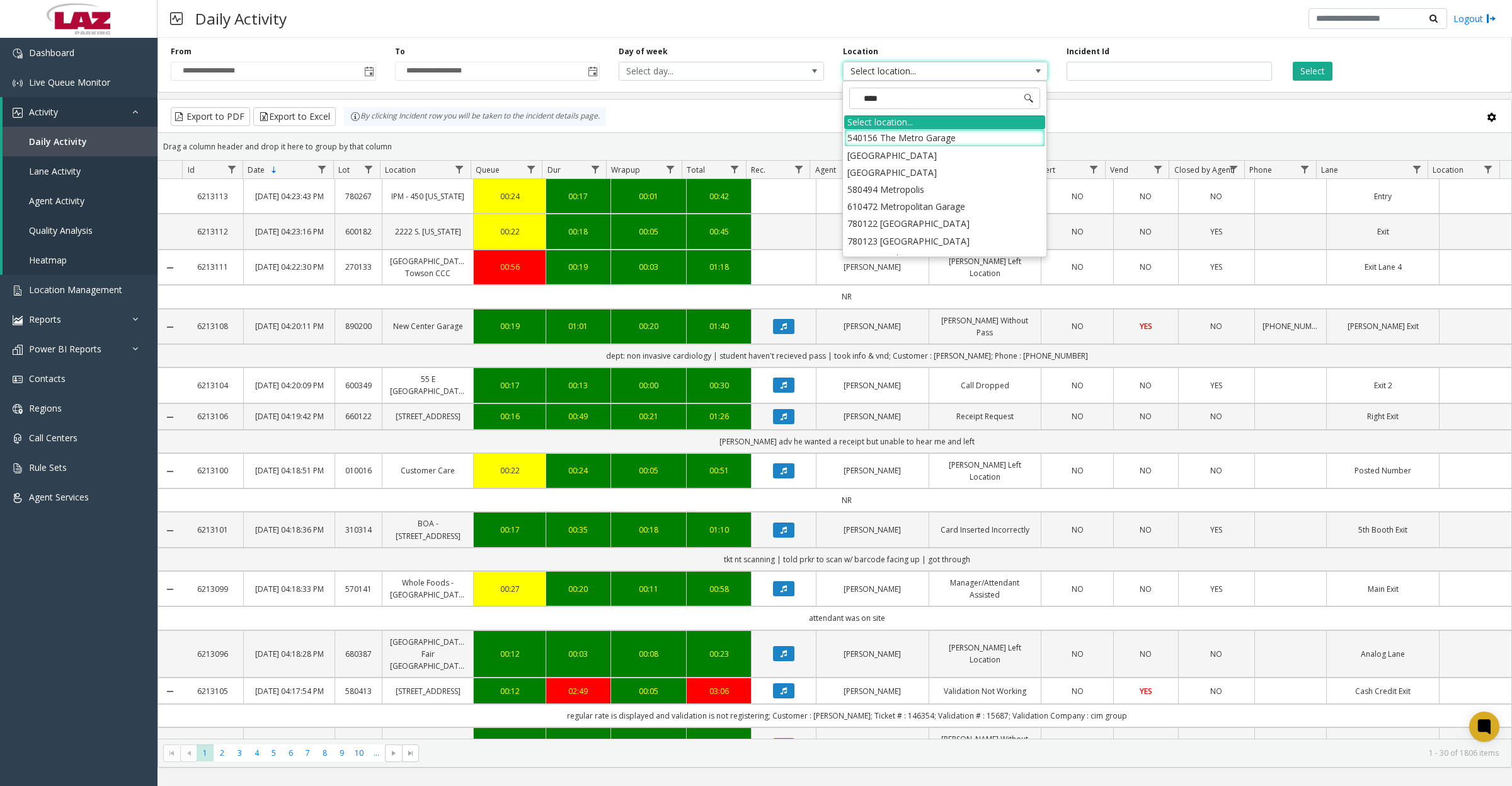
type input "*****"
click at [869, 144] on li "100240 Chicago Meters" at bounding box center [945, 138] width 201 height 17
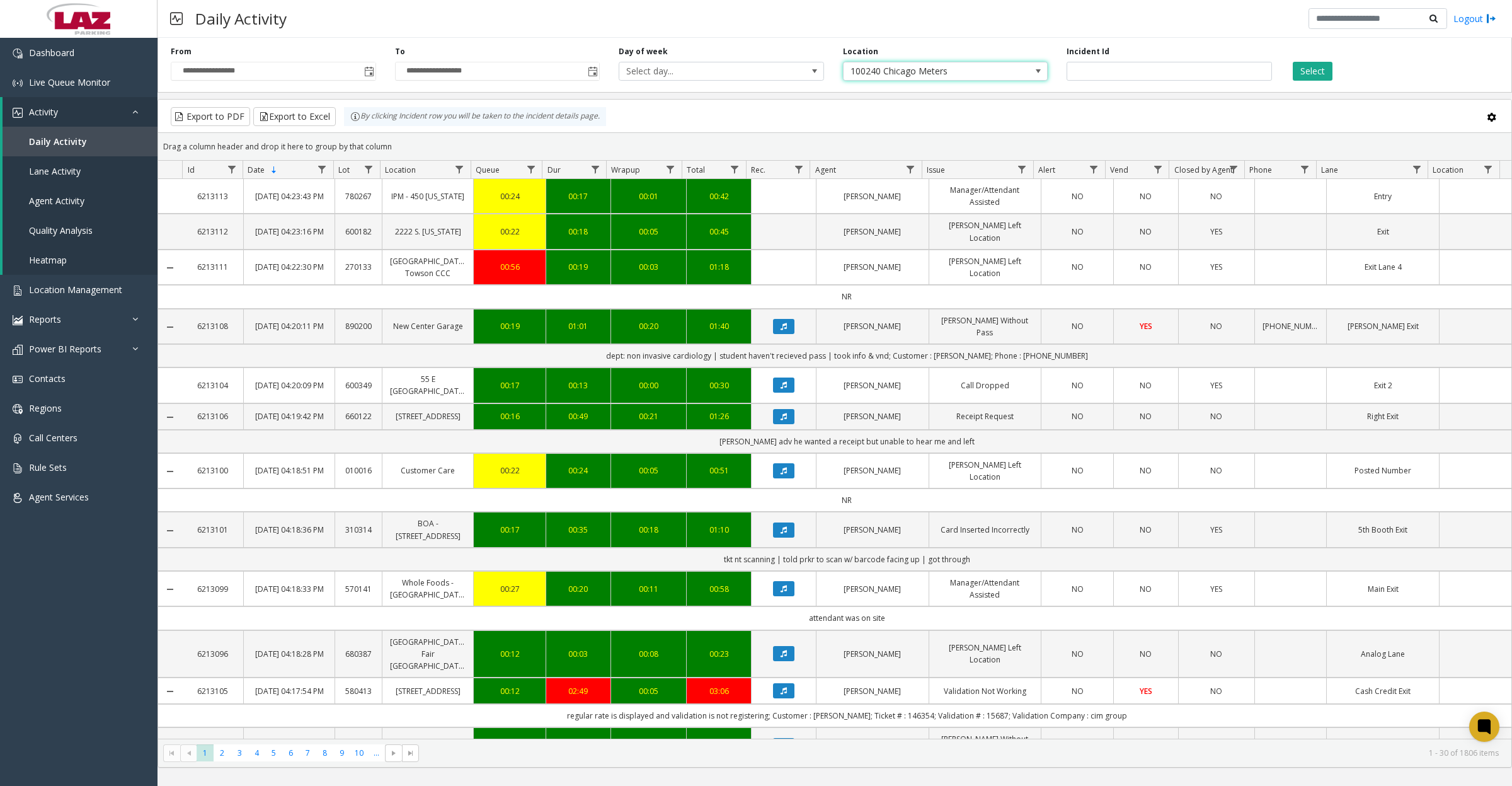
click at [1312, 73] on button "Select" at bounding box center [1313, 71] width 40 height 19
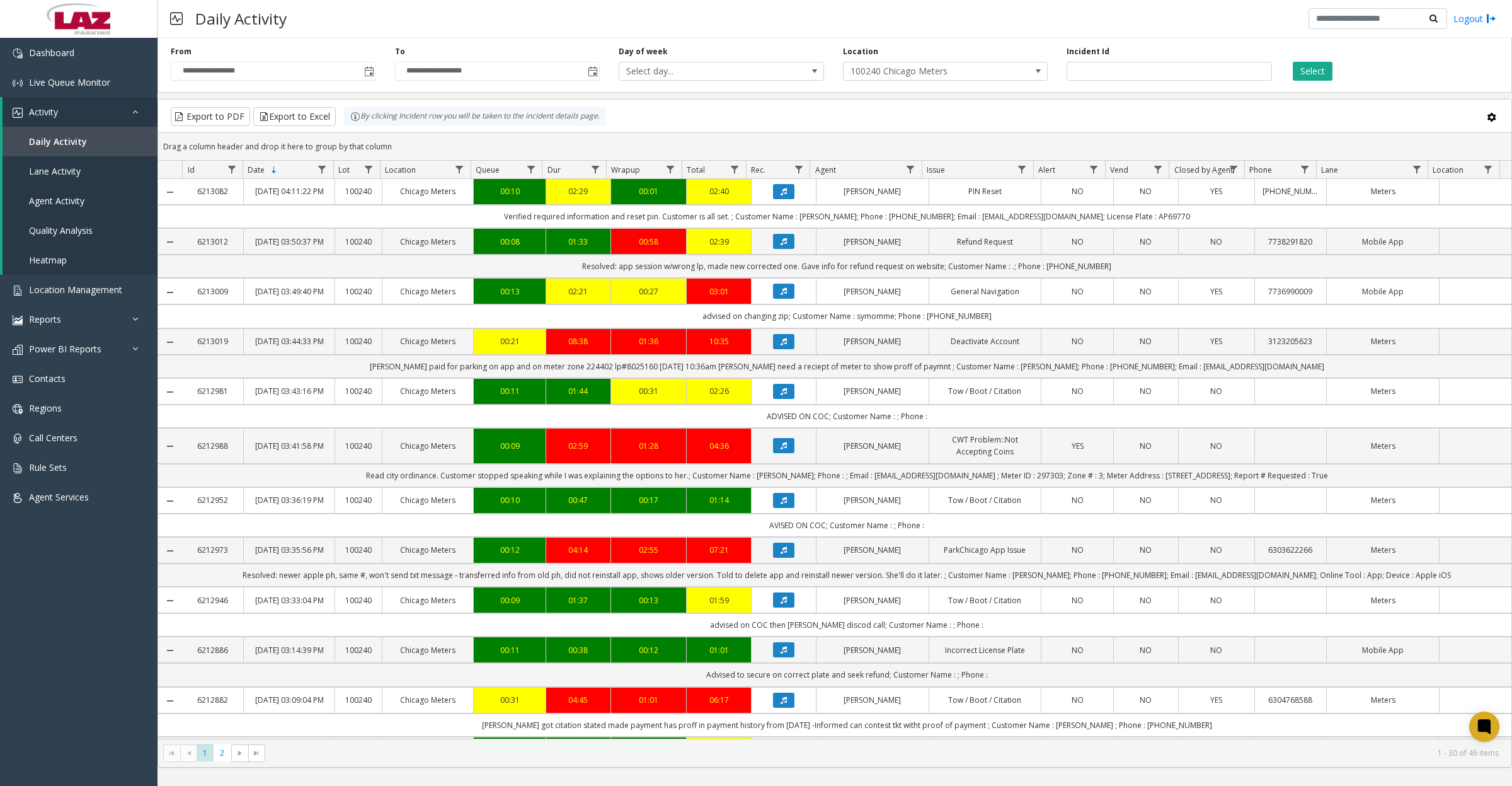
click at [1327, 70] on button "Select" at bounding box center [1313, 71] width 40 height 19
click at [309, 124] on button "Export to Excel" at bounding box center [294, 116] width 83 height 19
